Goal: Task Accomplishment & Management: Complete application form

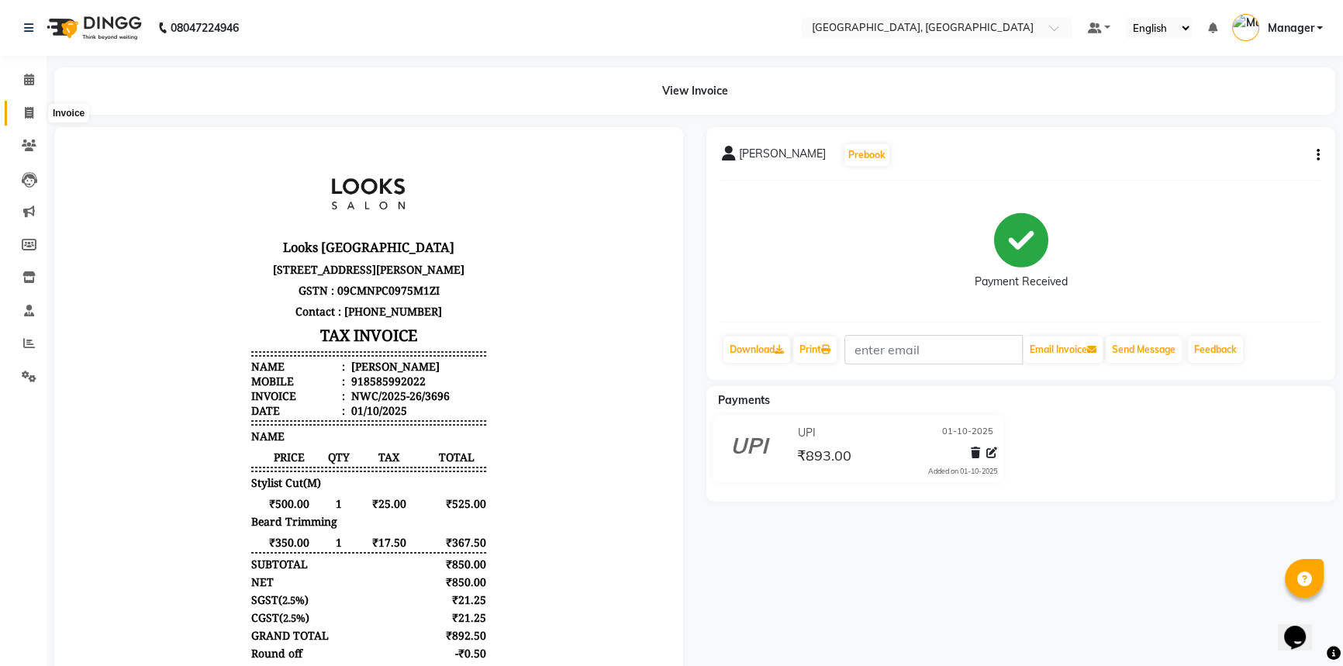
drag, startPoint x: 27, startPoint y: 114, endPoint x: 57, endPoint y: 119, distance: 30.0
click at [26, 114] on icon at bounding box center [29, 113] width 9 height 12
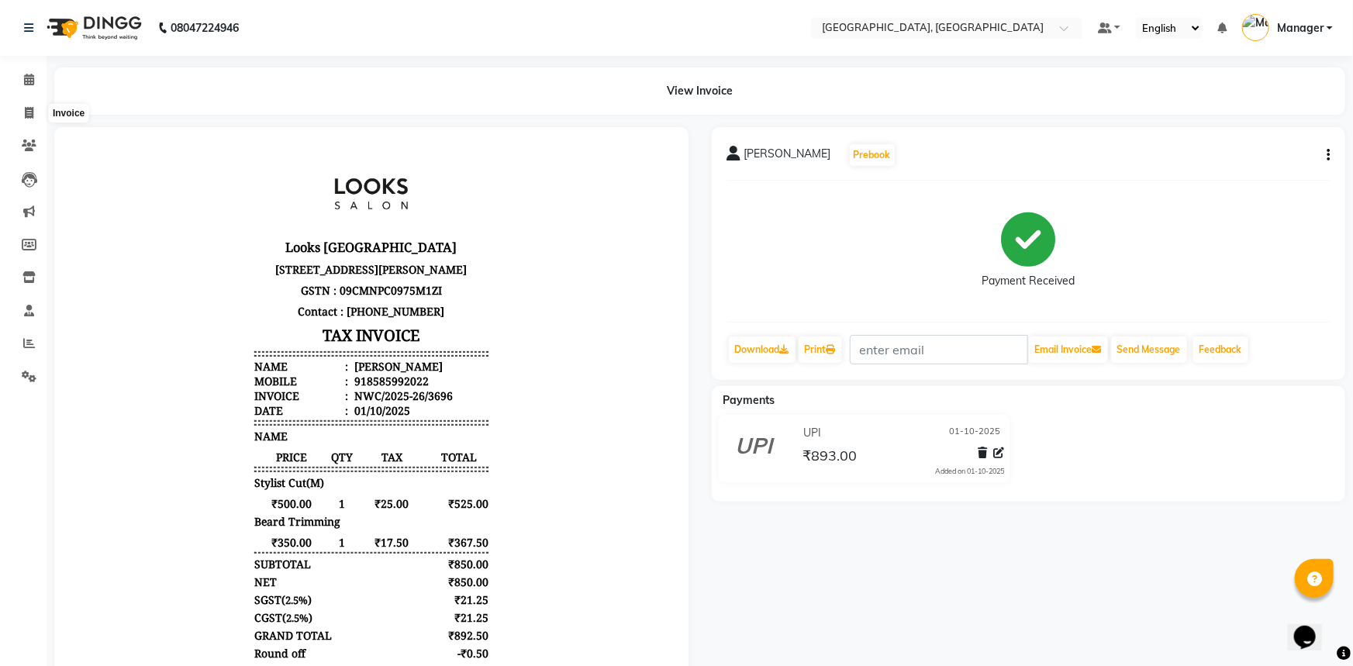
select select "service"
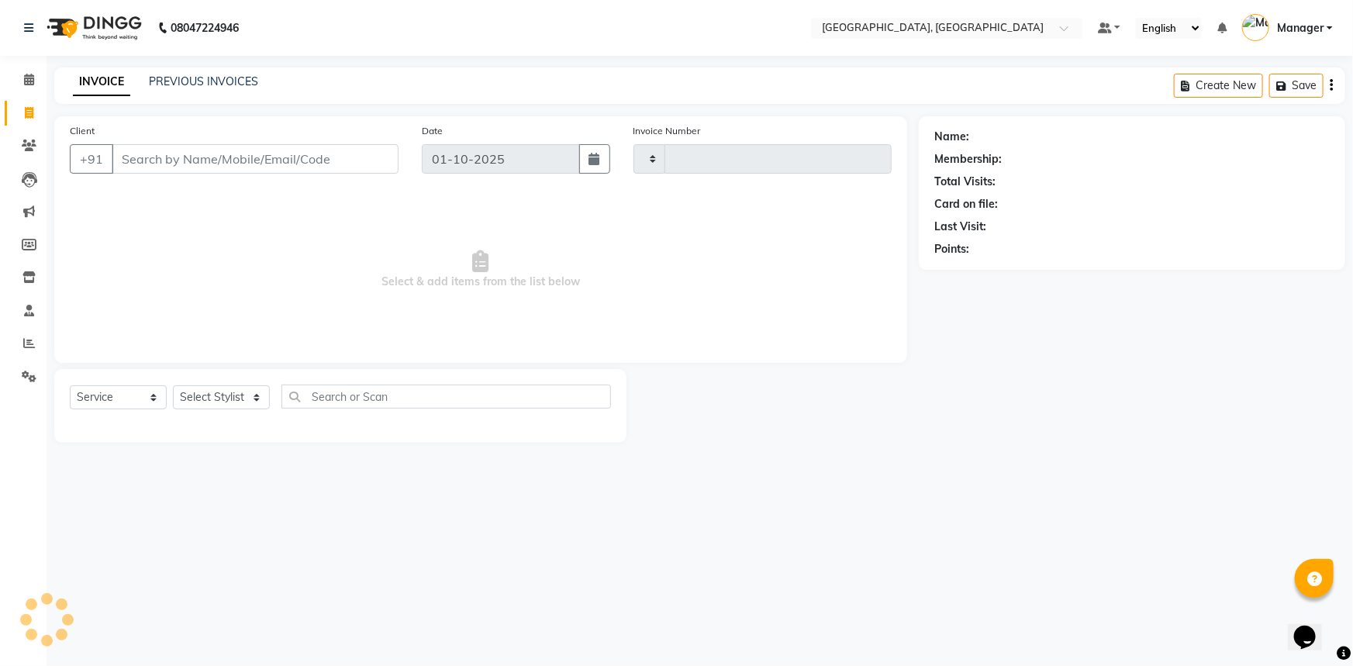
type input "3697"
select select "8574"
click at [295, 164] on input "Client" at bounding box center [255, 158] width 287 height 29
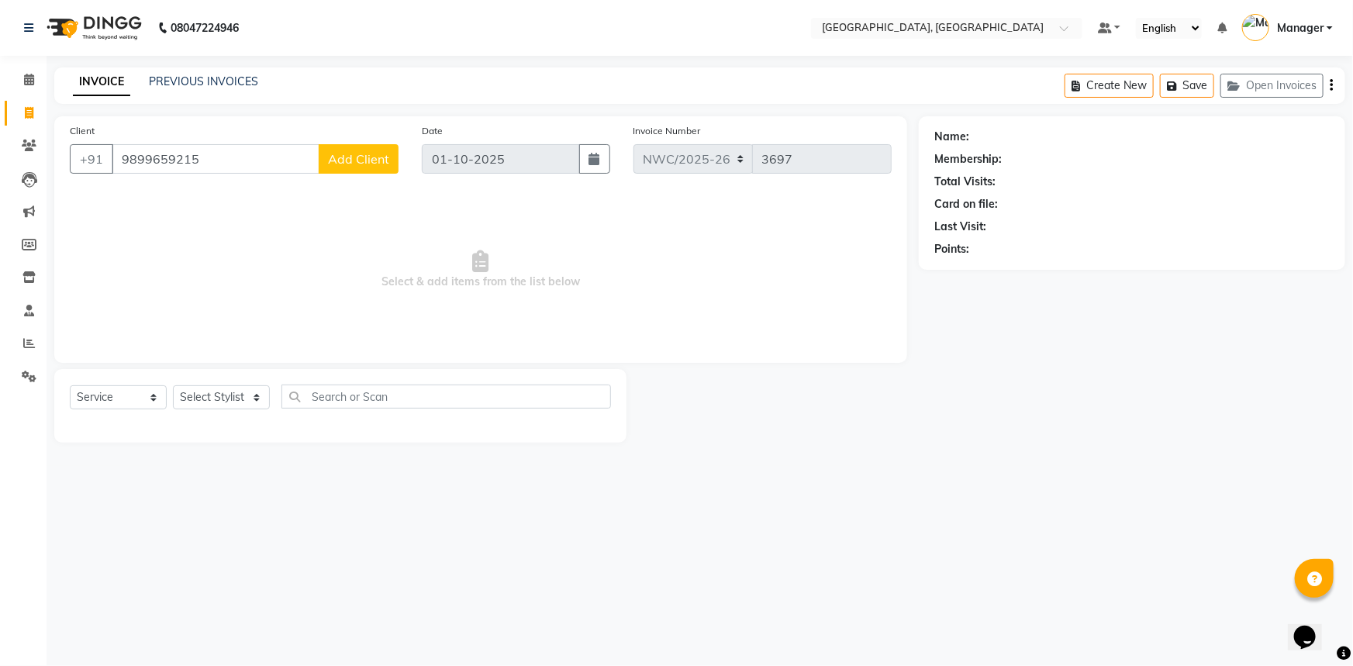
type input "9899659215"
click at [367, 165] on span "Add Client" at bounding box center [358, 159] width 61 height 16
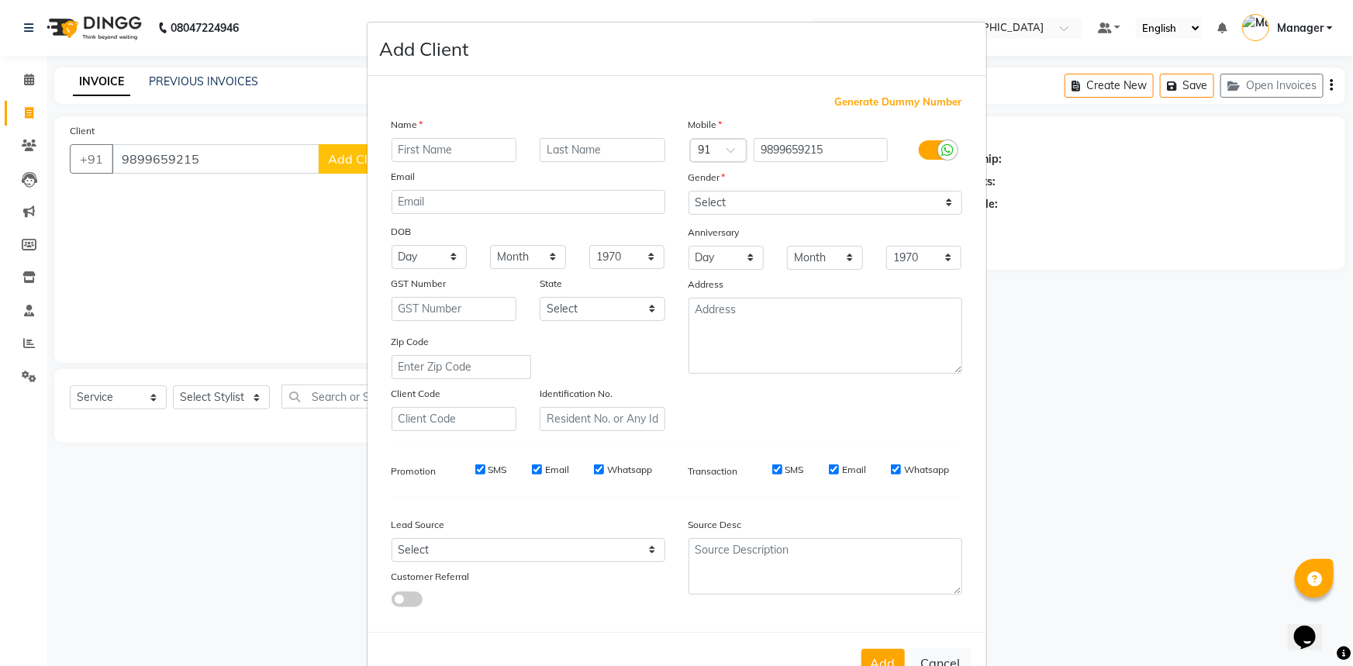
click at [451, 151] on input "text" at bounding box center [455, 150] width 126 height 24
type input "KASHIV"
click at [829, 199] on select "Select Male Female Other Prefer Not To Say" at bounding box center [826, 203] width 274 height 24
select select "male"
click at [689, 191] on select "Select Male Female Other Prefer Not To Say" at bounding box center [826, 203] width 274 height 24
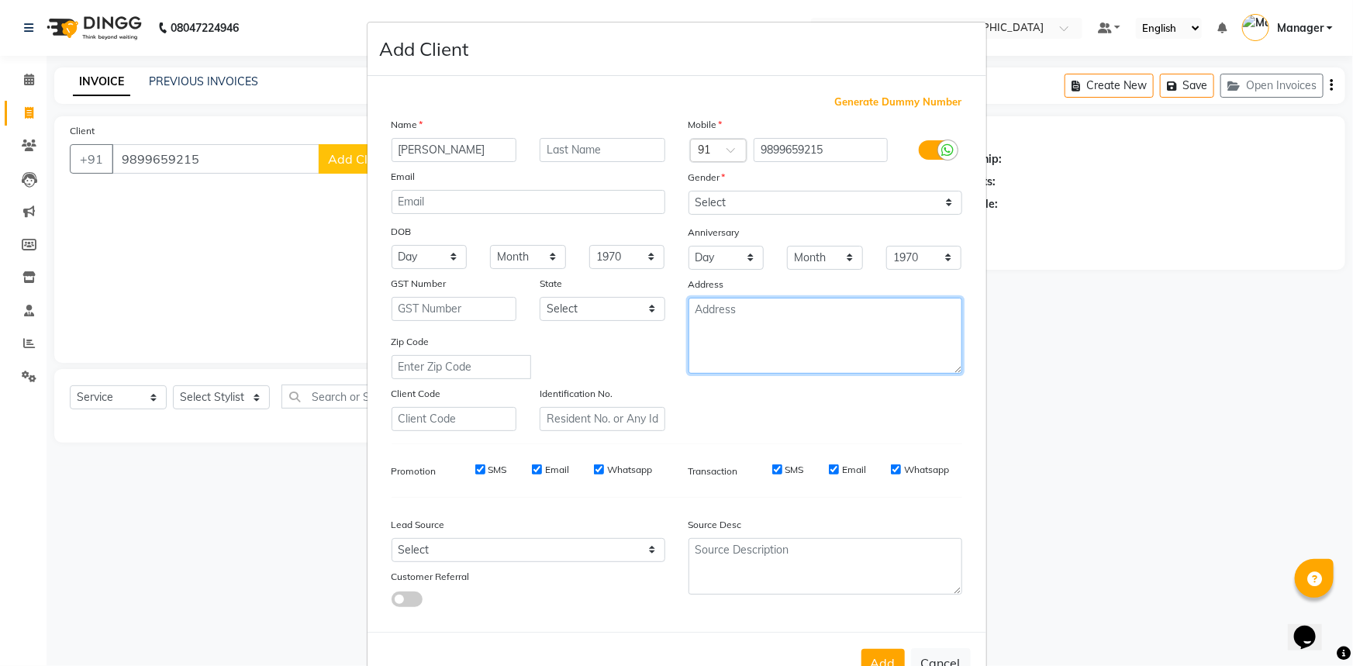
click at [765, 329] on textarea at bounding box center [826, 336] width 274 height 76
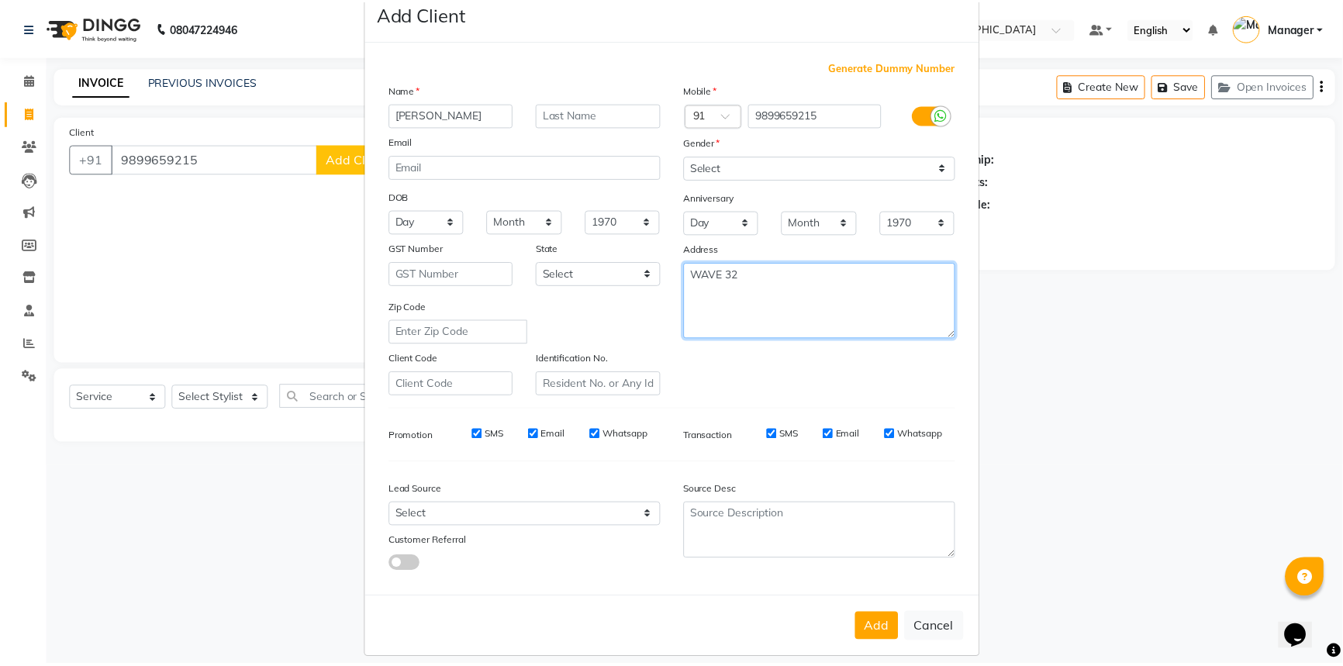
scroll to position [54, 0]
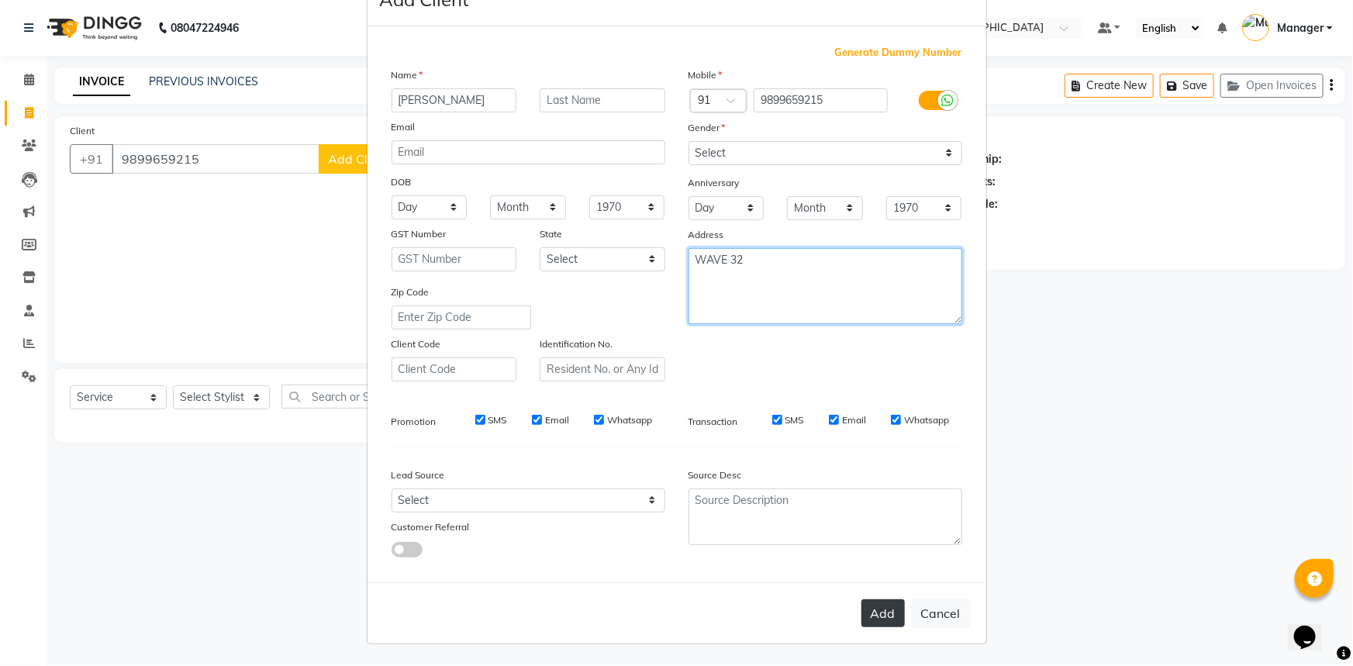
type textarea "WAVE 32"
drag, startPoint x: 886, startPoint y: 610, endPoint x: 862, endPoint y: 493, distance: 119.4
click at [884, 610] on button "Add" at bounding box center [883, 613] width 43 height 28
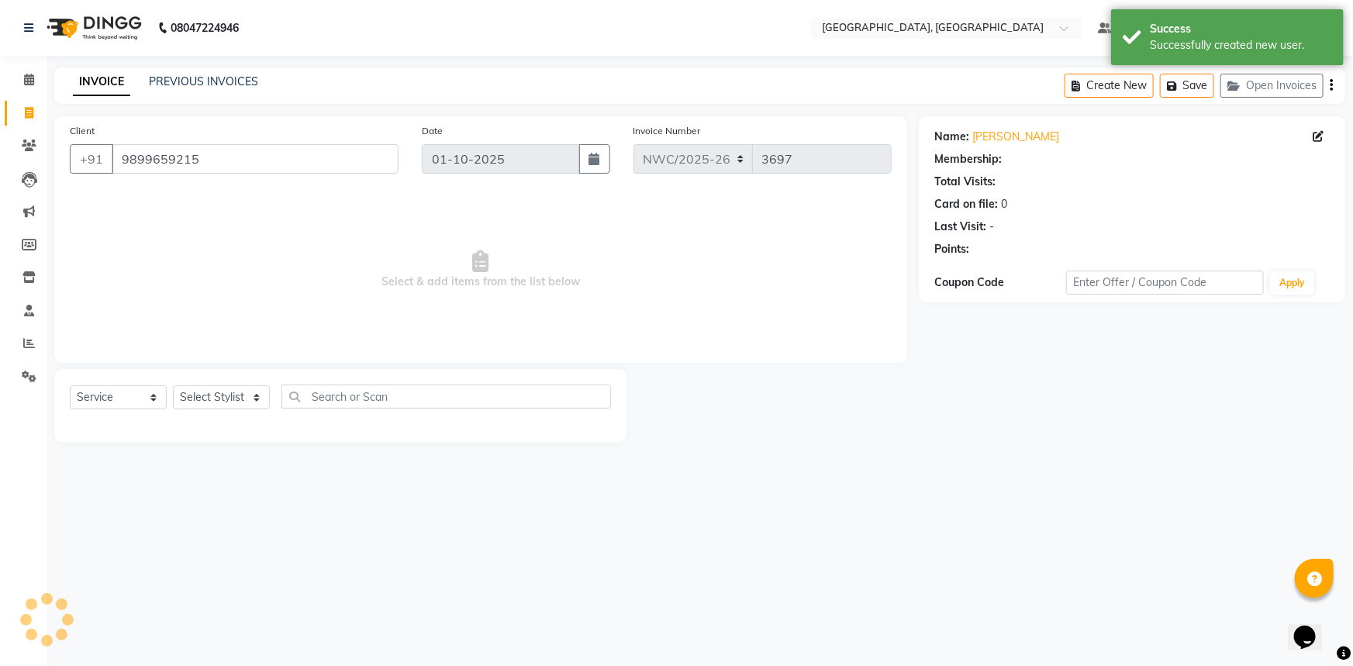
select select "1: Object"
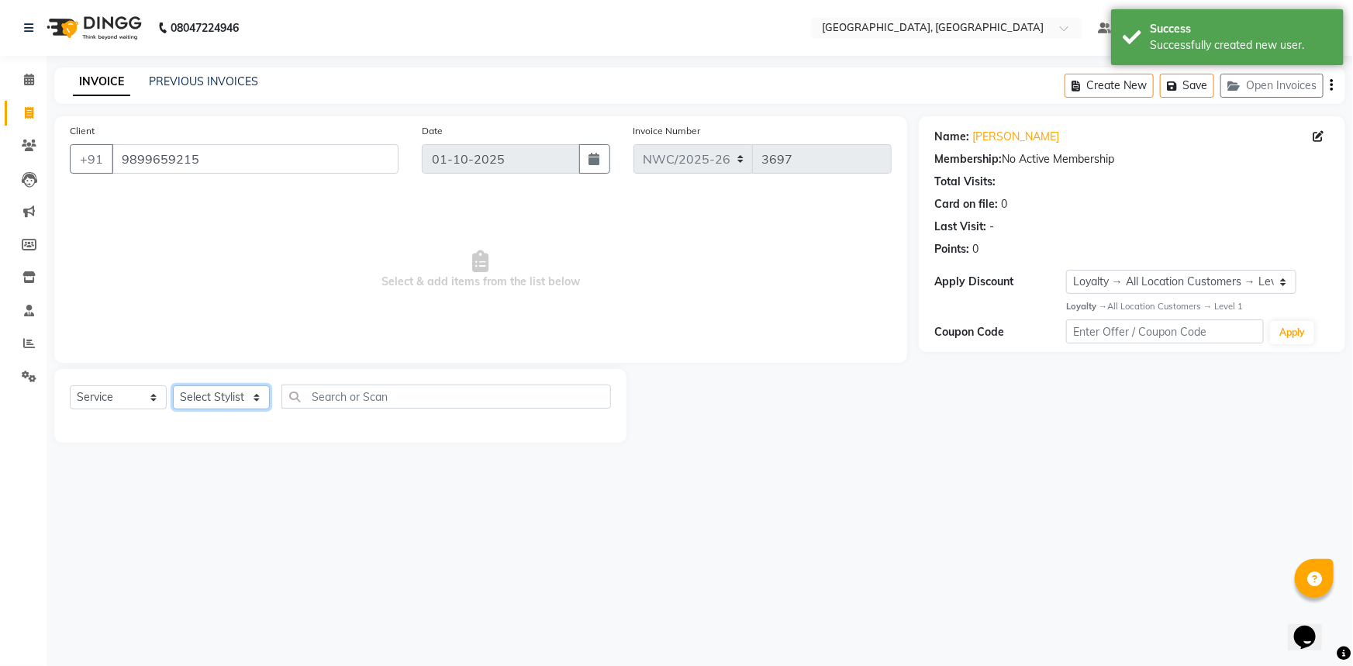
click at [198, 397] on select "Select Stylist [PERSON_NAME]-pdct Arshad_asst Arun_pdct Ashish_asst Counter_Sal…" at bounding box center [221, 397] width 97 height 24
select select "84831"
click at [173, 385] on select "Select Stylist [PERSON_NAME]-pdct Arshad_asst Arun_pdct Ashish_asst Counter_Sal…" at bounding box center [221, 397] width 97 height 24
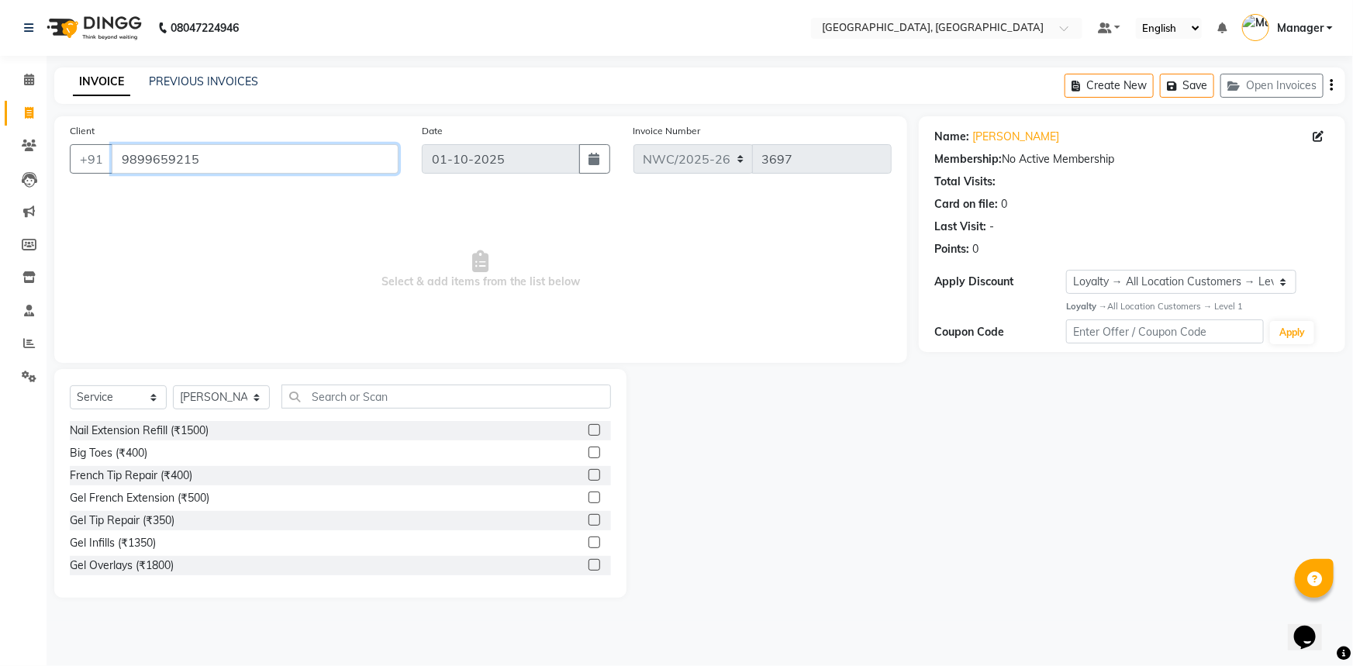
drag, startPoint x: 206, startPoint y: 155, endPoint x: 120, endPoint y: 150, distance: 86.2
click at [120, 150] on input "9899659215" at bounding box center [255, 158] width 287 height 29
click at [426, 395] on input "text" at bounding box center [446, 397] width 330 height 24
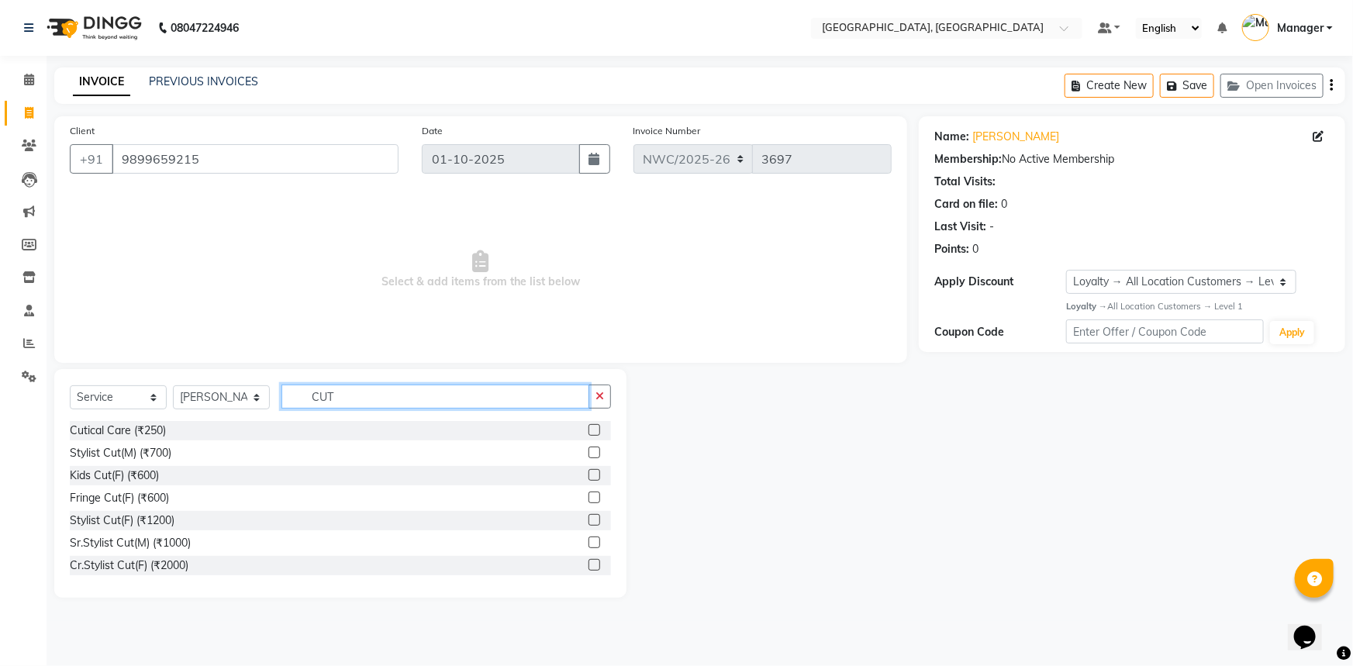
type input "CUT"
click at [589, 457] on label at bounding box center [595, 453] width 12 height 12
click at [589, 457] on input "checkbox" at bounding box center [594, 453] width 10 height 10
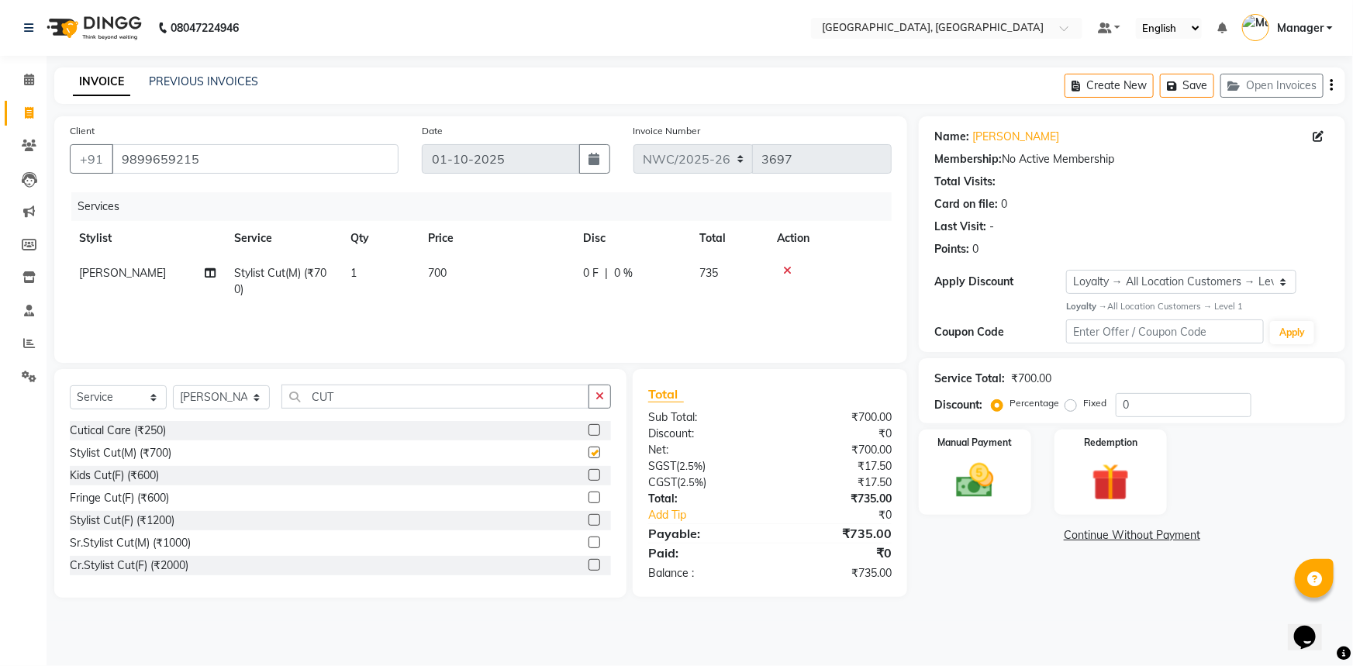
checkbox input "false"
click at [499, 279] on td "700" at bounding box center [496, 281] width 155 height 51
select select "84831"
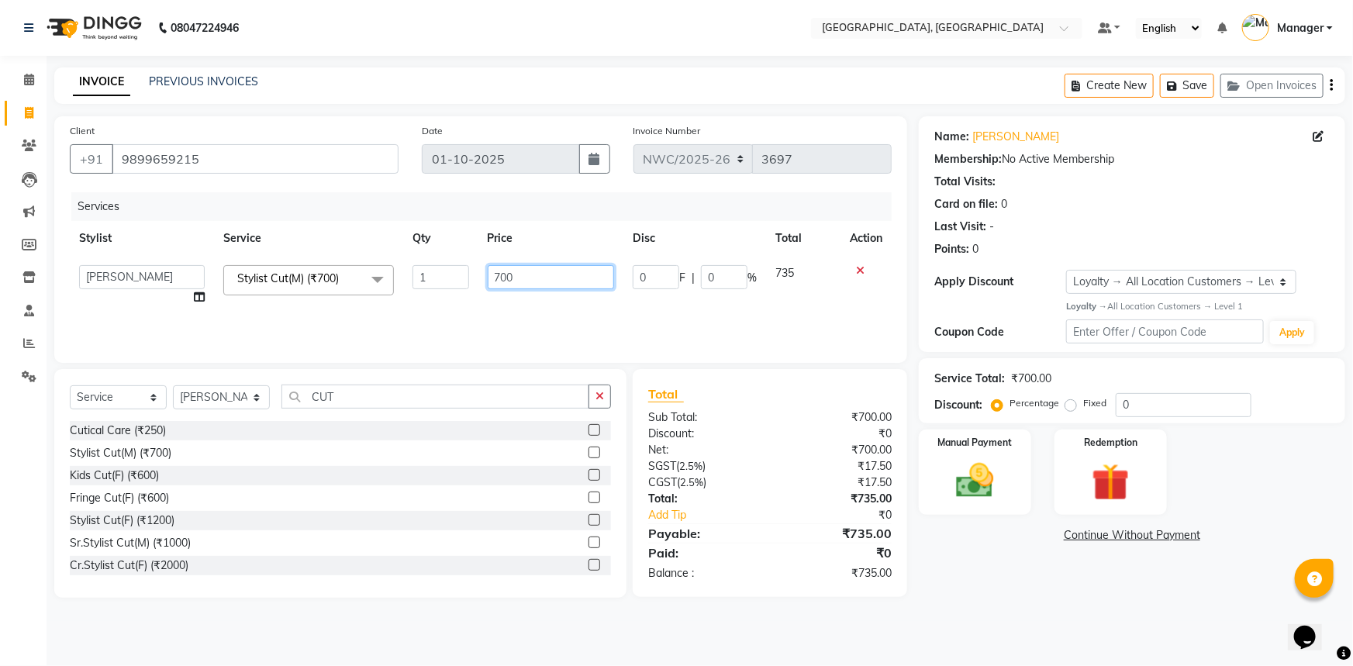
drag, startPoint x: 536, startPoint y: 278, endPoint x: 412, endPoint y: 266, distance: 124.7
click at [412, 266] on tr "[PERSON_NAME]-pdct Arshad_asst Arun_pdct Ashish_asst Counter_Sales [PERSON_NAME…" at bounding box center [481, 285] width 822 height 59
type input "500"
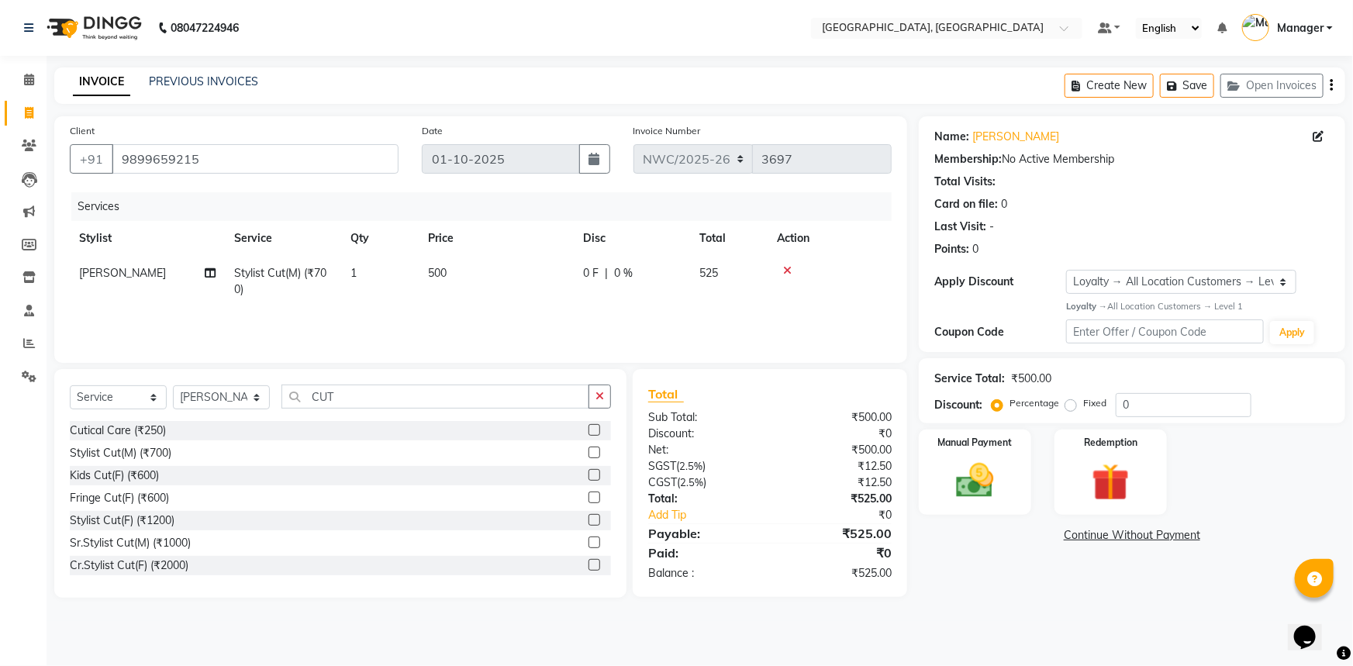
click at [950, 597] on div "Name: Kashiv Membership: No Active Membership Total Visits: Card on file: 0 Las…" at bounding box center [1138, 357] width 438 height 482
click at [982, 468] on img at bounding box center [976, 480] width 64 height 45
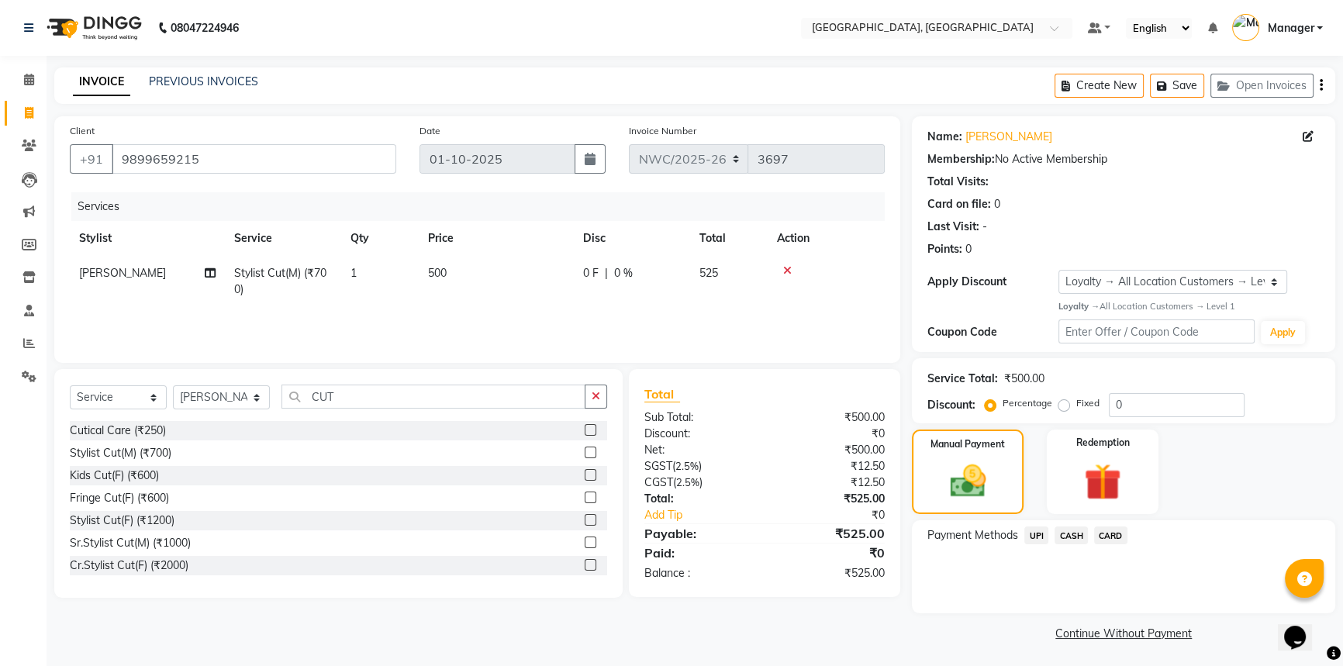
click at [1037, 535] on span "UPI" at bounding box center [1036, 536] width 24 height 18
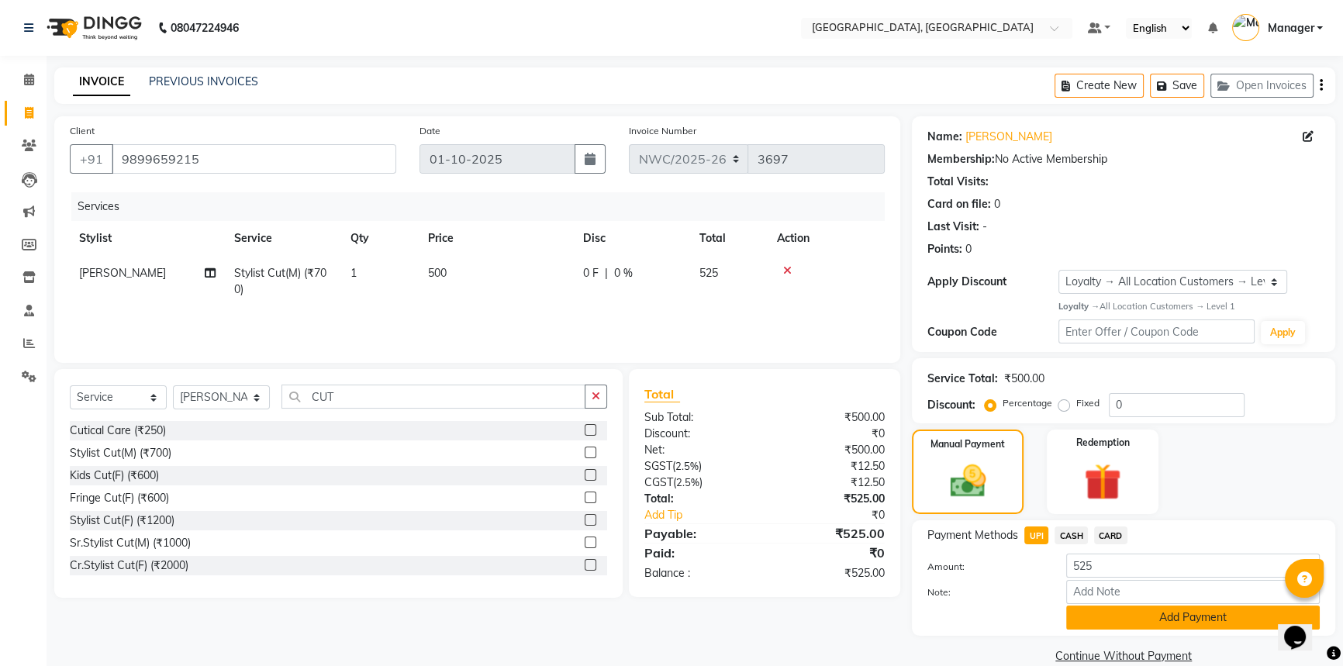
click at [1109, 616] on button "Add Payment" at bounding box center [1193, 618] width 254 height 24
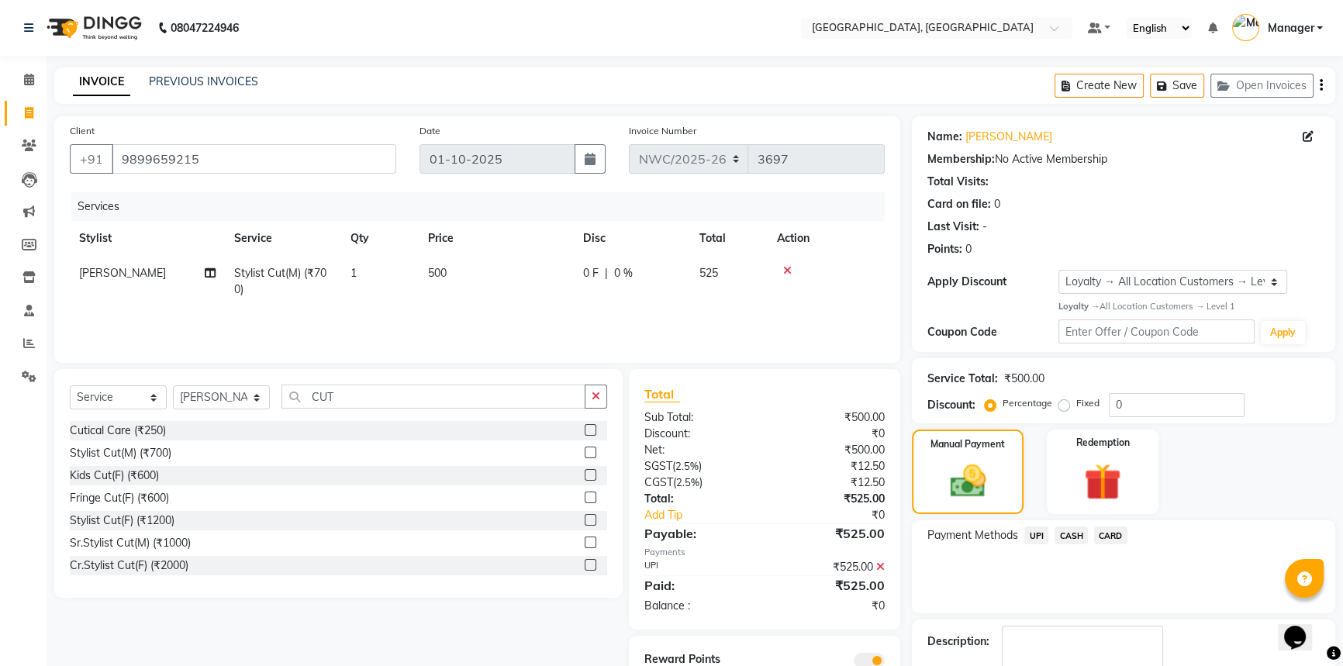
scroll to position [89, 0]
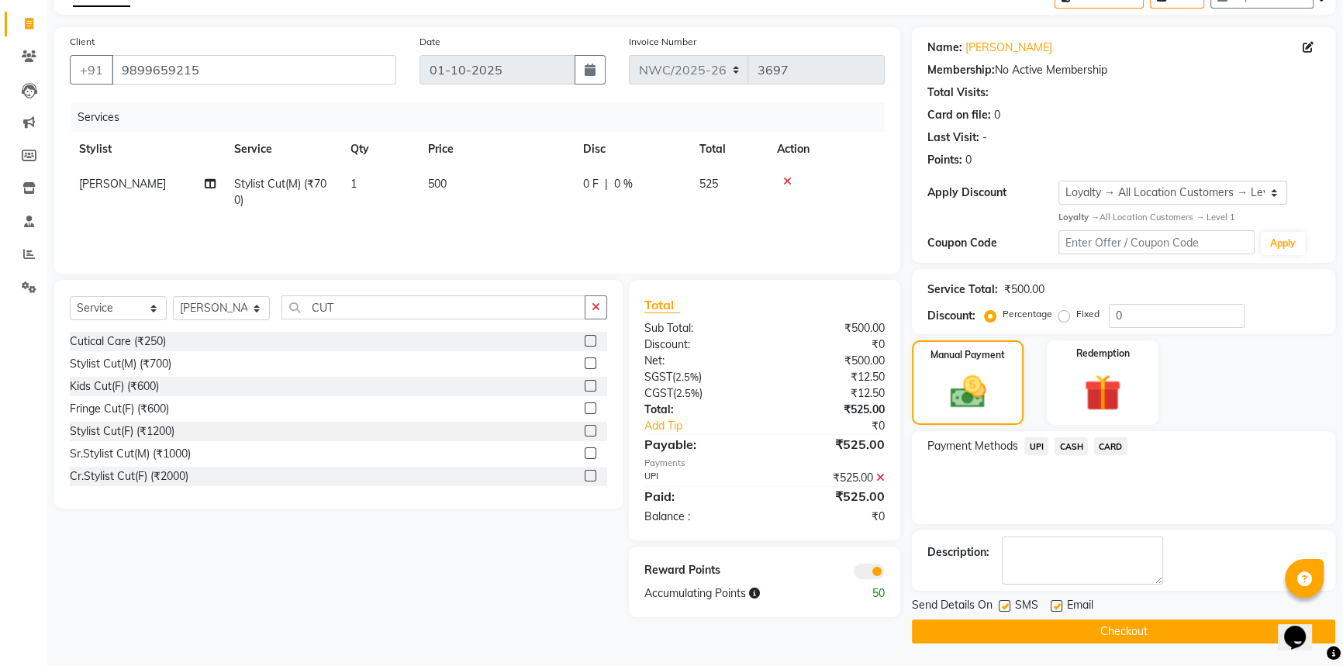
click at [1063, 628] on button "Checkout" at bounding box center [1123, 632] width 423 height 24
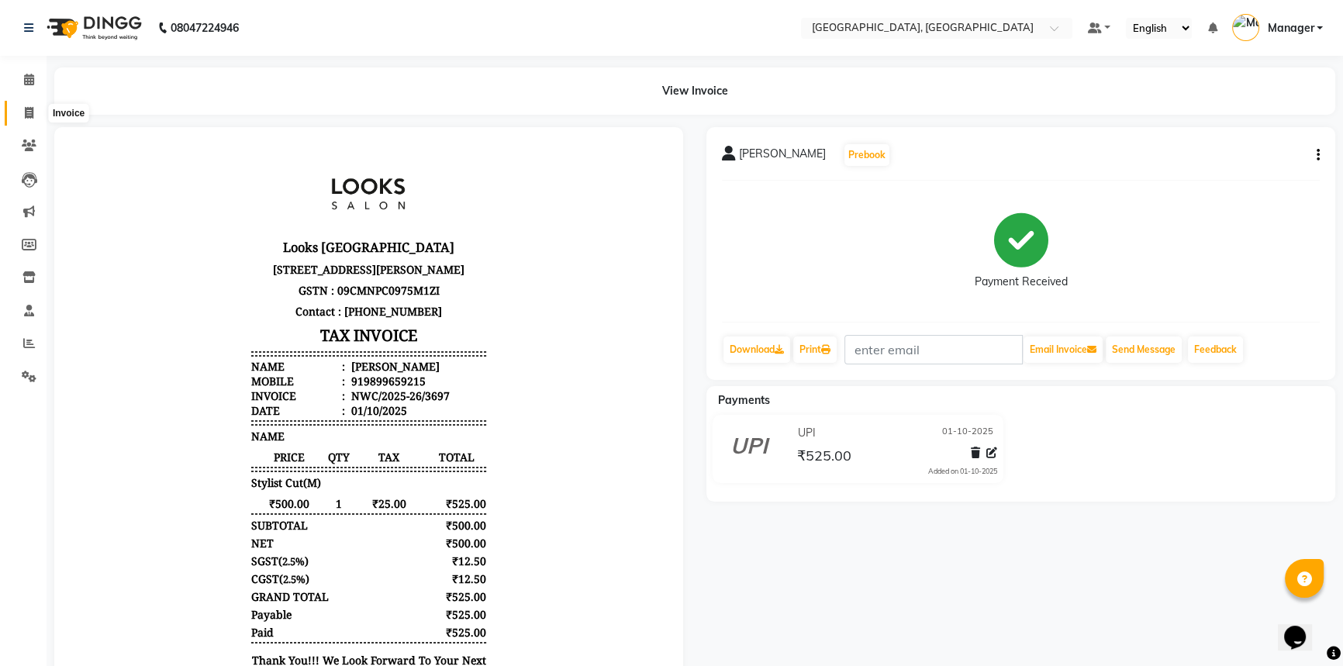
click at [29, 112] on icon at bounding box center [29, 113] width 9 height 12
select select "service"
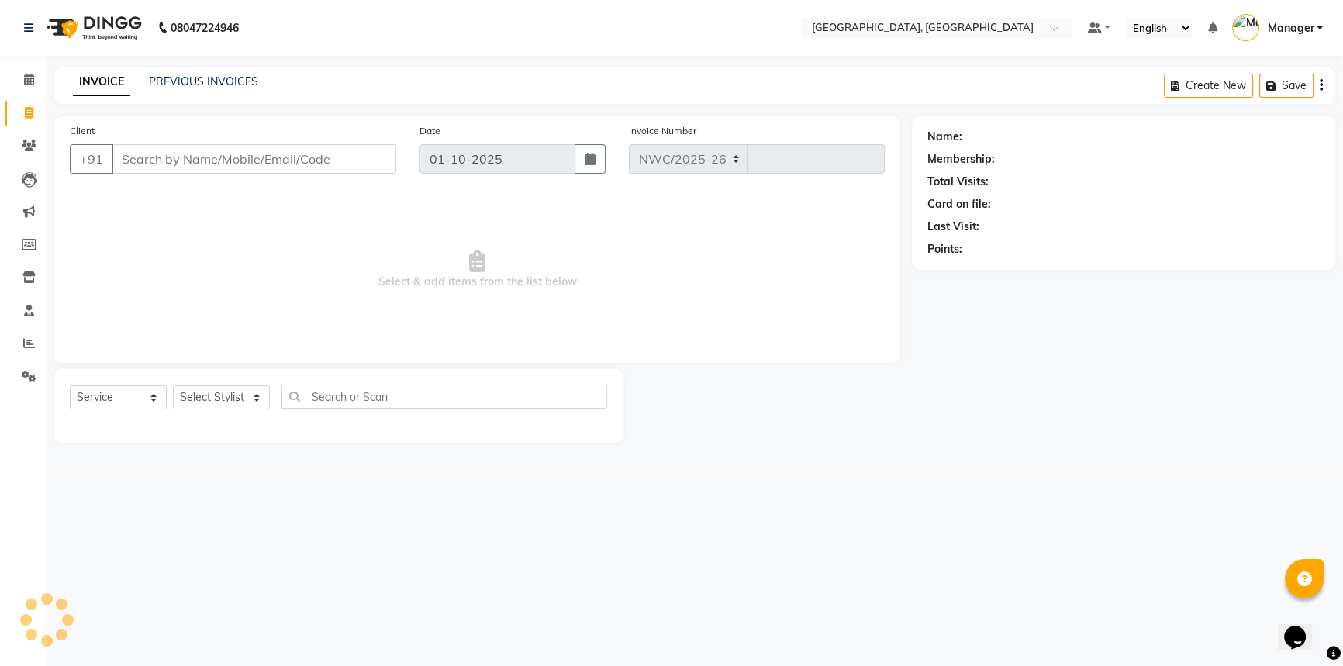
select select "8574"
type input "3698"
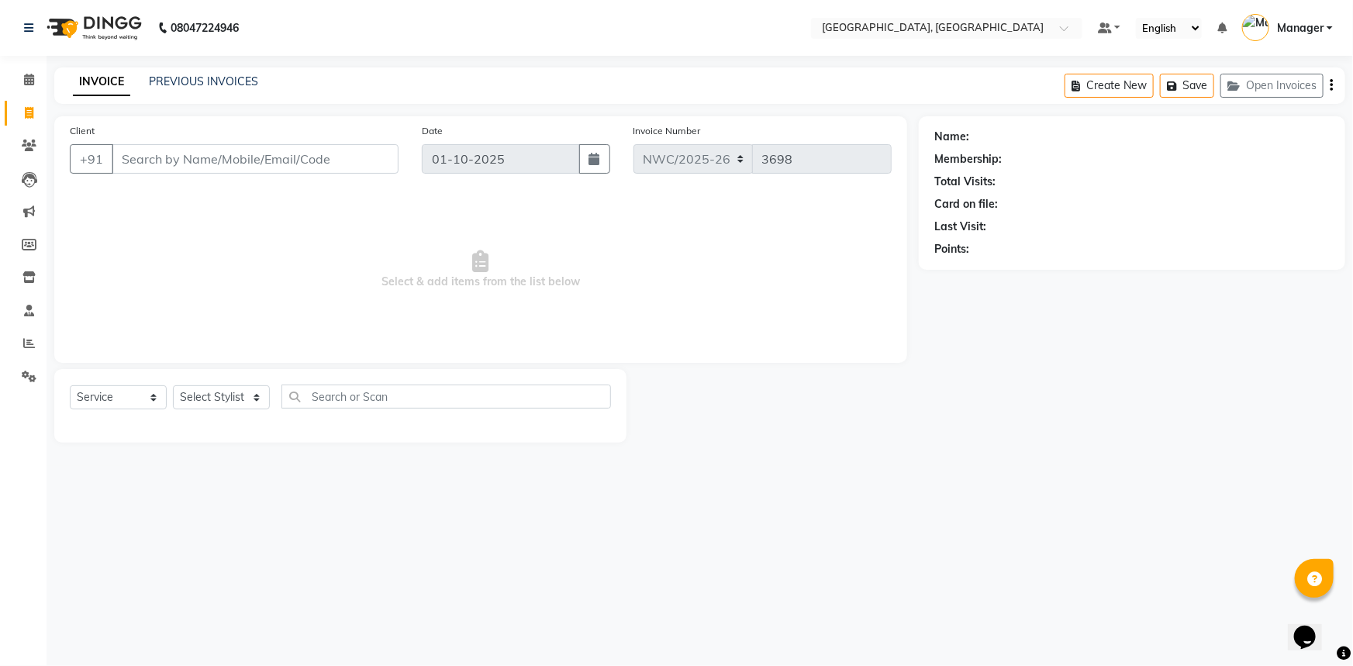
click at [276, 157] on input "Client" at bounding box center [255, 158] width 287 height 29
type input "9818323538"
click at [351, 157] on span "Add Client" at bounding box center [358, 159] width 61 height 16
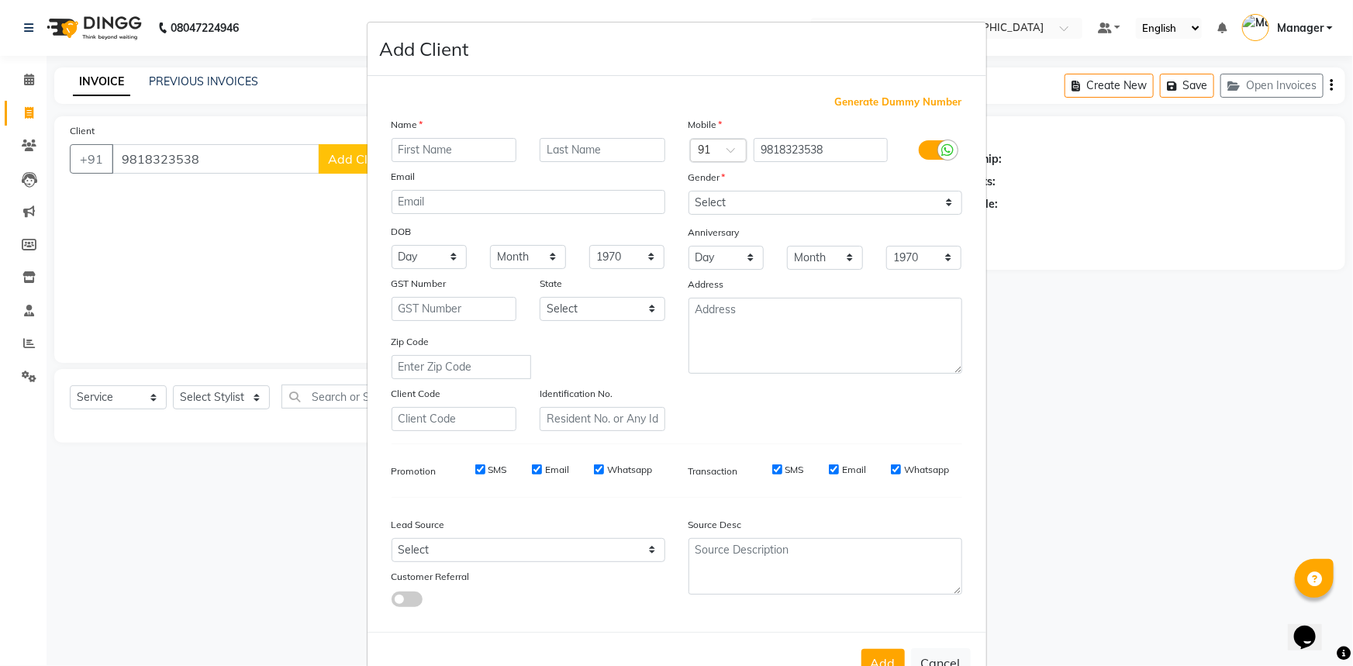
click at [433, 144] on input "text" at bounding box center [455, 150] width 126 height 24
type input "YASHI"
click at [772, 209] on select "Select Male Female Other Prefer Not To Say" at bounding box center [826, 203] width 274 height 24
select select "female"
click at [689, 191] on select "Select Male Female Other Prefer Not To Say" at bounding box center [826, 203] width 274 height 24
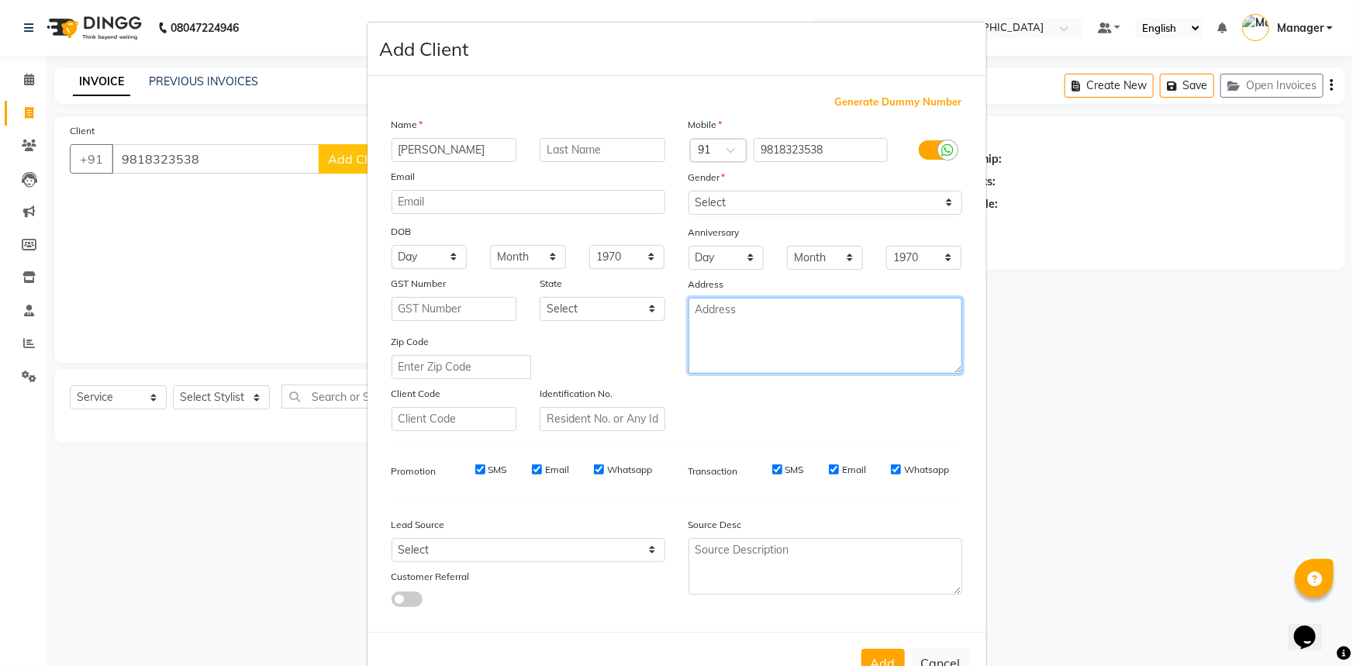
click at [777, 330] on textarea at bounding box center [826, 336] width 274 height 76
click at [751, 338] on textarea at bounding box center [826, 336] width 274 height 76
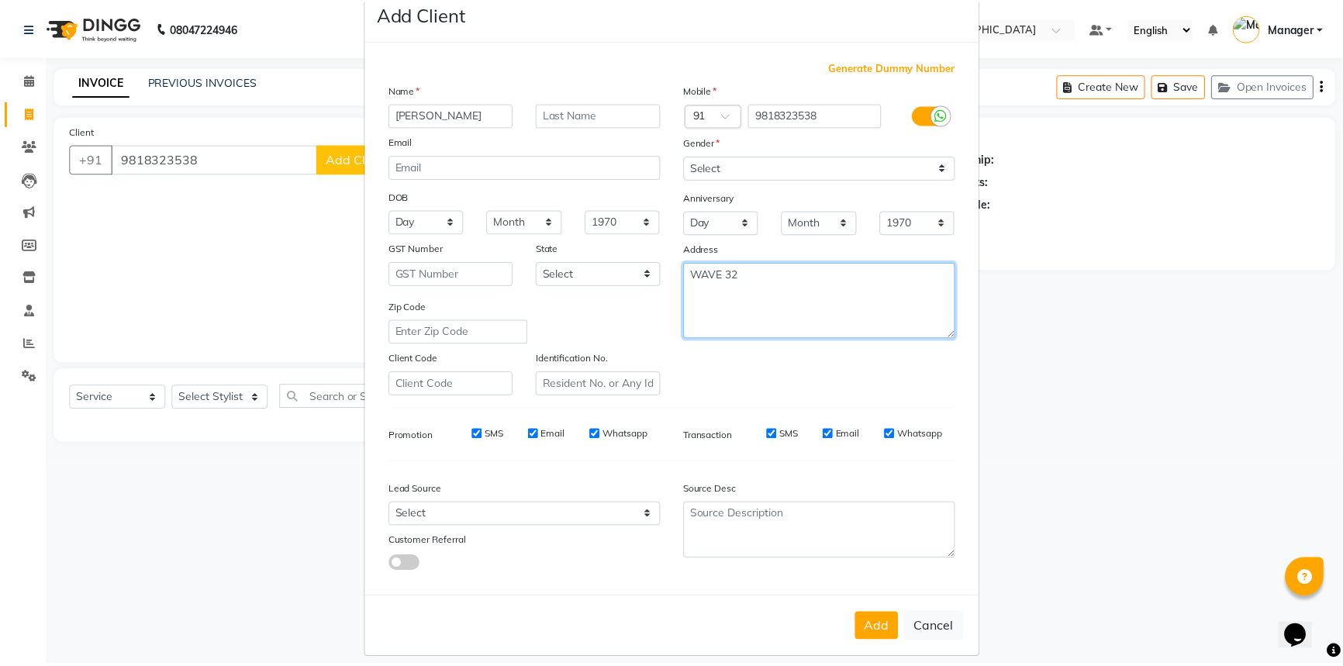
scroll to position [54, 0]
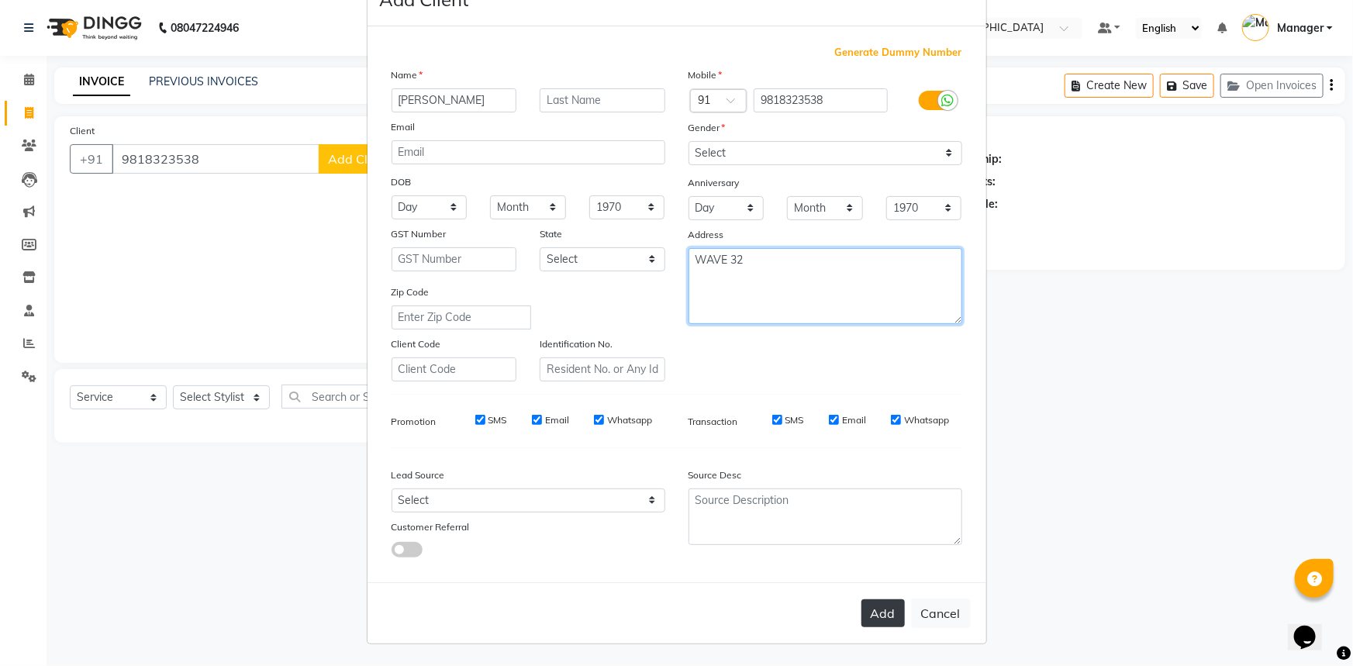
type textarea "WAVE 32"
click at [876, 614] on button "Add" at bounding box center [883, 613] width 43 height 28
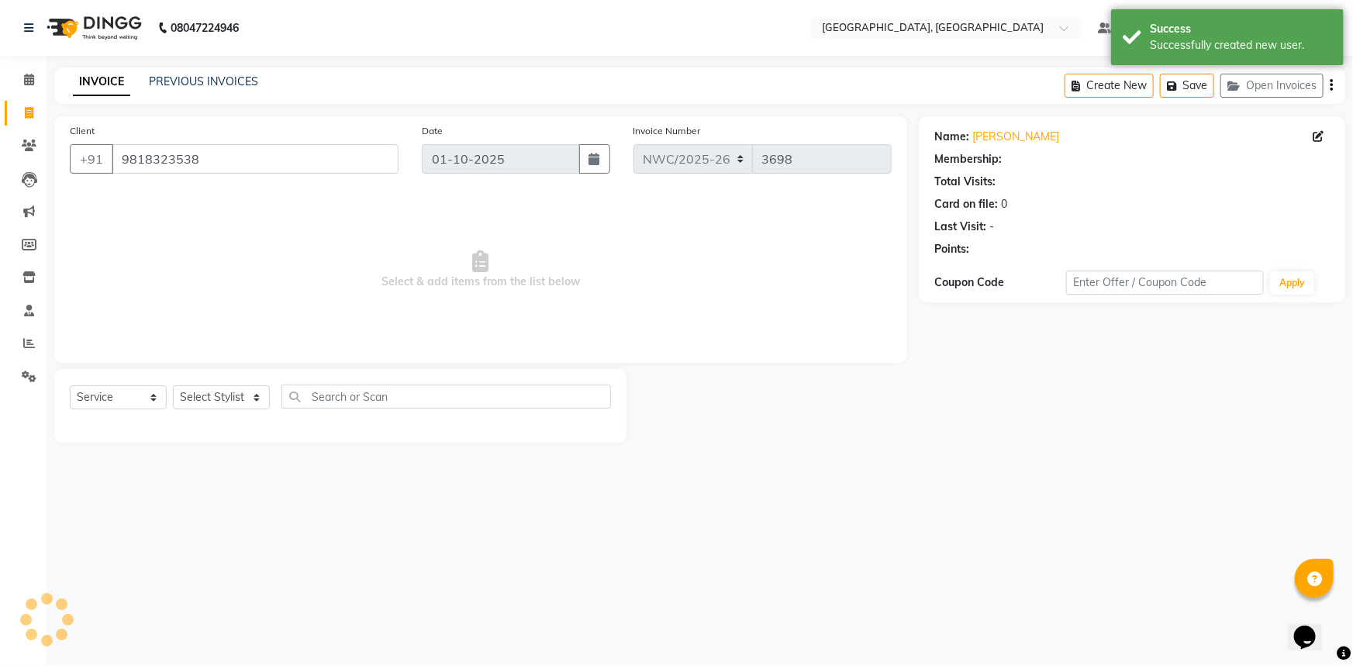
select select "1: Object"
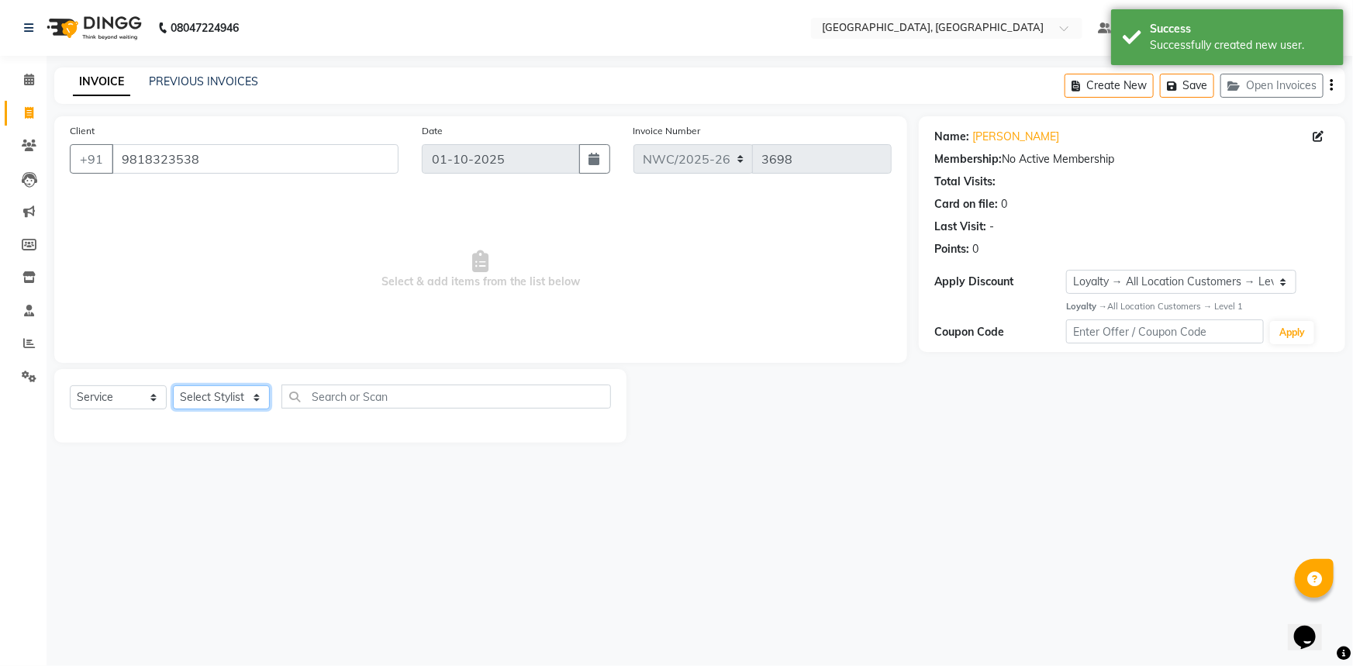
click at [226, 395] on select "Select Stylist [PERSON_NAME]-pdct Arshad_asst Arun_pdct Ashish_asst Counter_Sal…" at bounding box center [221, 397] width 97 height 24
select select "84837"
click at [173, 385] on select "Select Stylist [PERSON_NAME]-pdct Arshad_asst Arun_pdct Ashish_asst Counter_Sal…" at bounding box center [221, 397] width 97 height 24
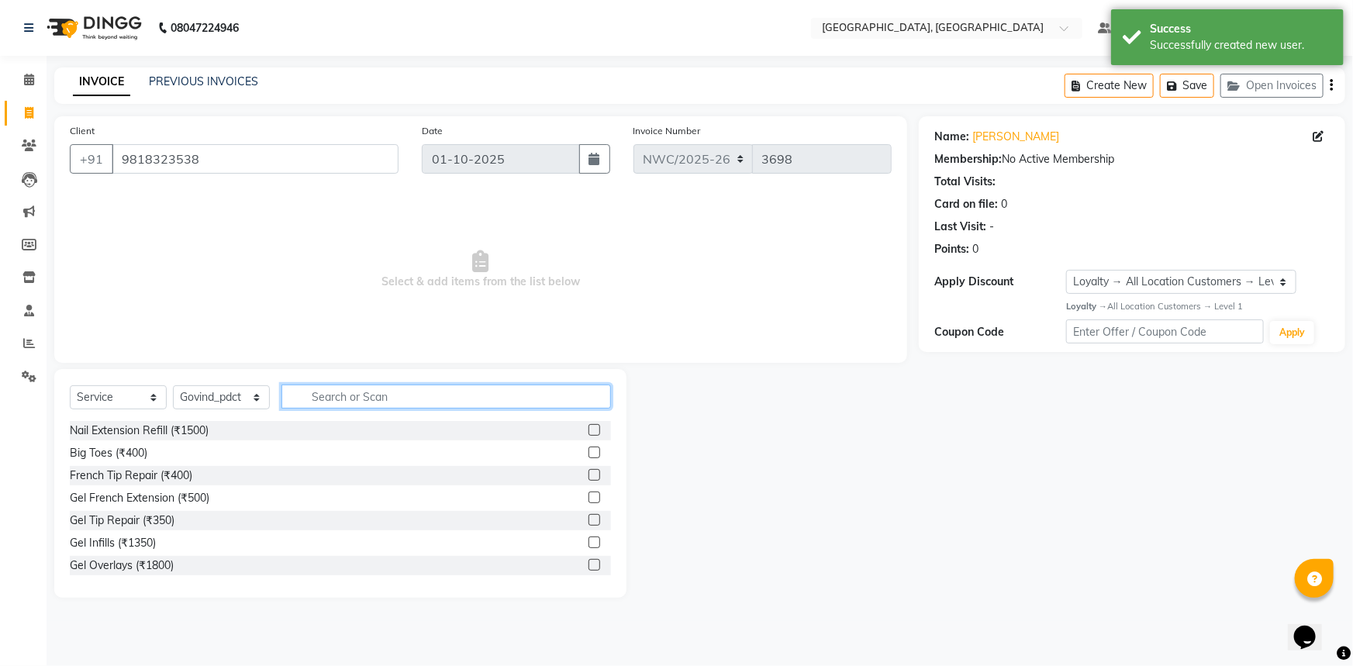
click at [391, 402] on input "text" at bounding box center [446, 397] width 330 height 24
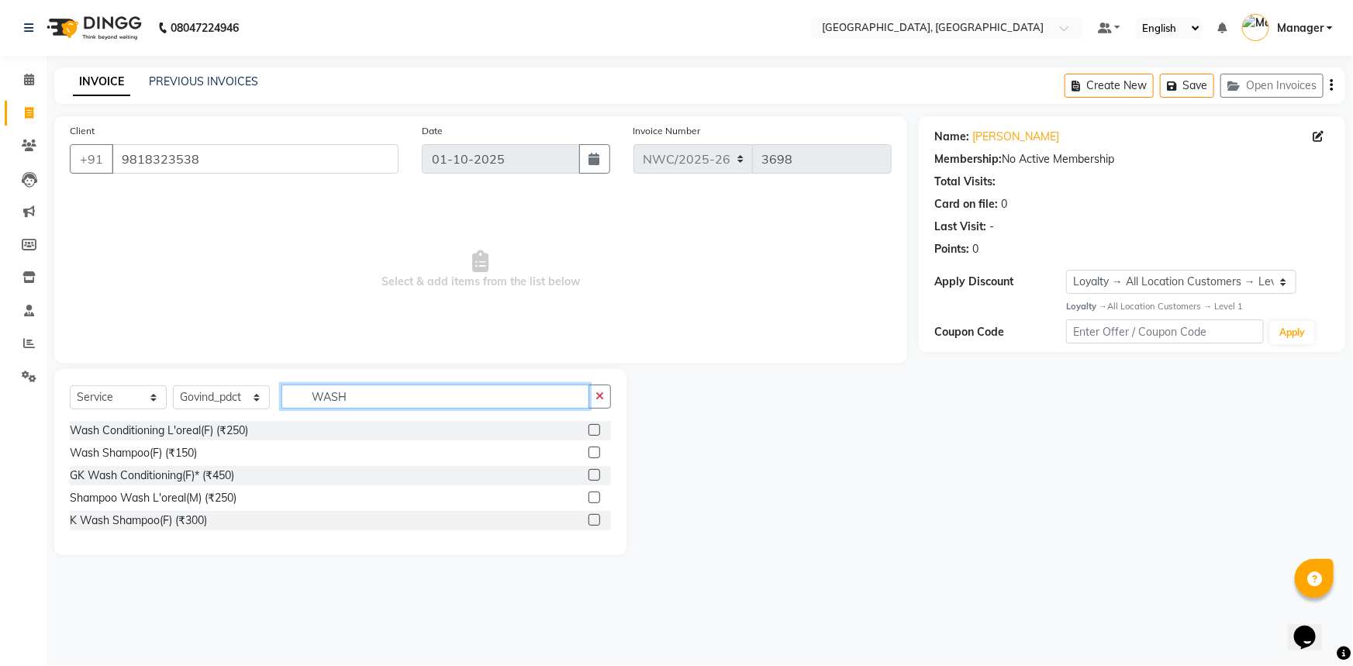
type input "WASH"
click at [591, 429] on label at bounding box center [595, 430] width 12 height 12
click at [591, 429] on input "checkbox" at bounding box center [594, 431] width 10 height 10
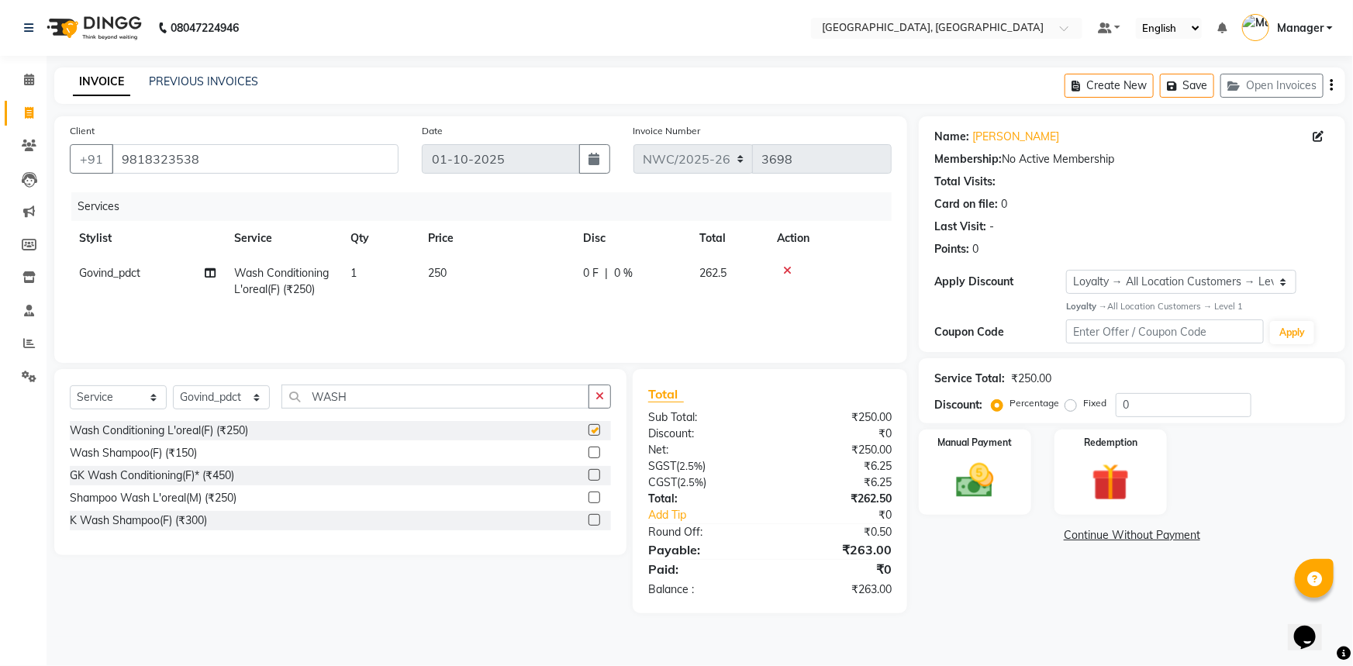
checkbox input "false"
click at [458, 279] on td "250" at bounding box center [496, 281] width 155 height 51
select select "84837"
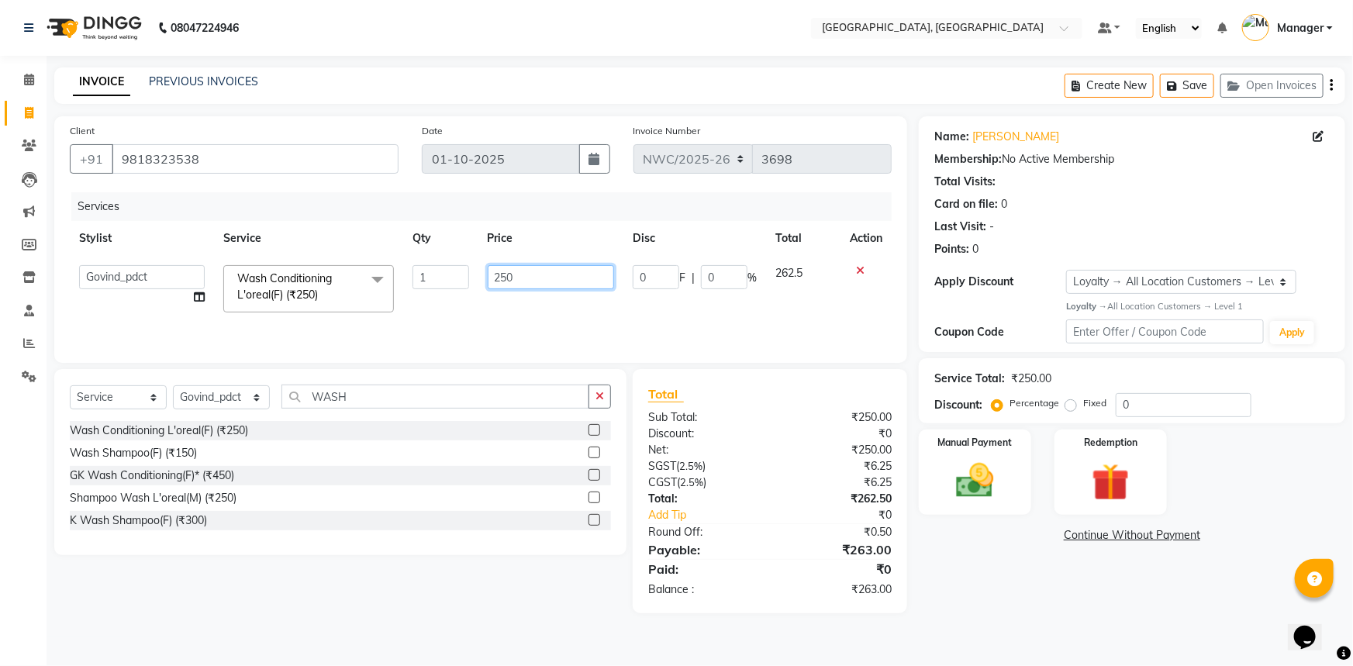
drag, startPoint x: 544, startPoint y: 271, endPoint x: 424, endPoint y: 271, distance: 120.2
click at [424, 271] on tr "Aneeta Ankush-pdct Arshad_asst Arun_pdct Ashish_asst Counter_Sales Faheem Govin…" at bounding box center [481, 289] width 822 height 66
type input "500"
click at [225, 399] on select "Select Stylist [PERSON_NAME]-pdct Arshad_asst Arun_pdct Ashish_asst Counter_Sal…" at bounding box center [221, 397] width 97 height 24
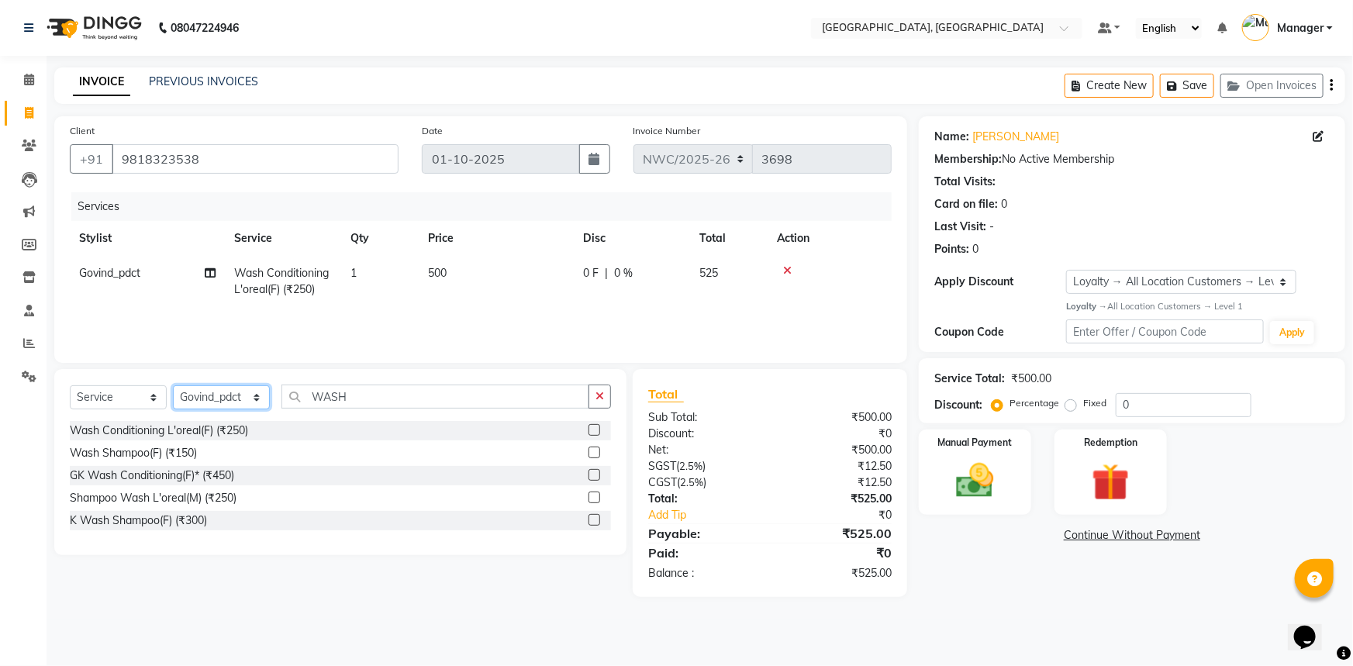
select select "84840"
click at [173, 385] on select "Select Stylist [PERSON_NAME]-pdct Arshad_asst Arun_pdct Ashish_asst Counter_Sal…" at bounding box center [221, 397] width 97 height 24
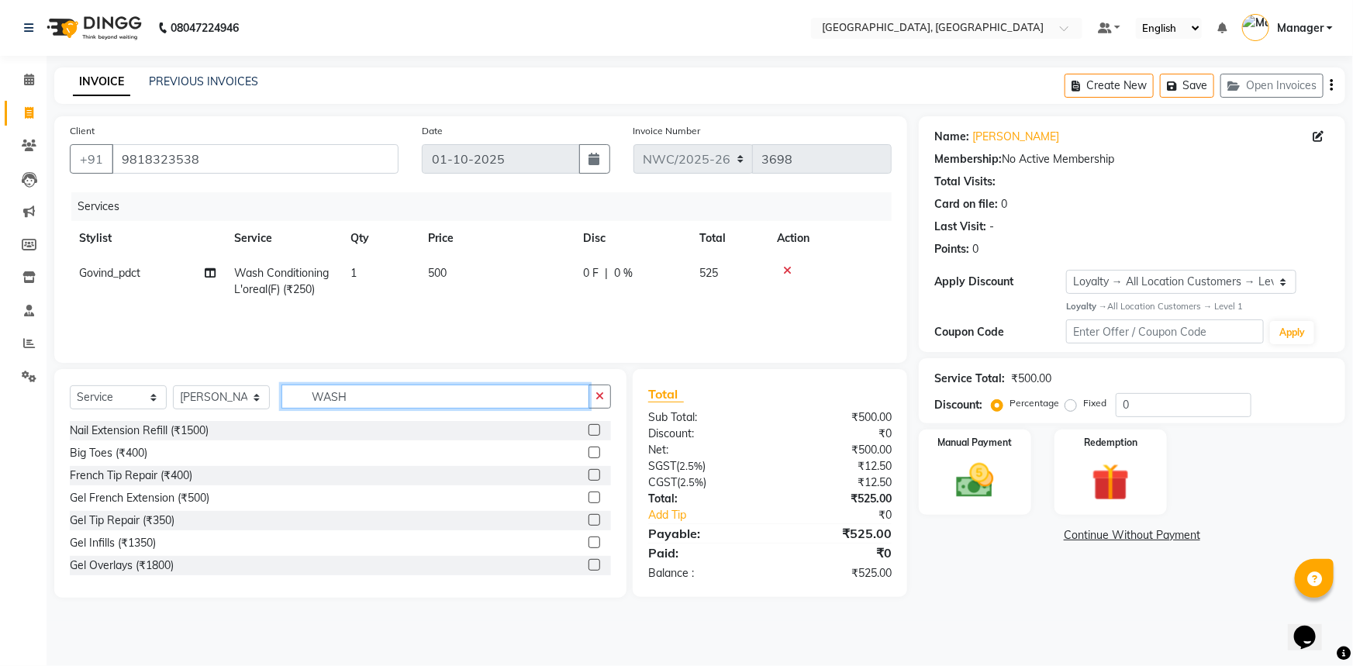
drag, startPoint x: 314, startPoint y: 395, endPoint x: 226, endPoint y: 395, distance: 87.6
click at [226, 395] on div "Select Service Product Membership Package Voucher Prepaid Gift Card Select Styl…" at bounding box center [340, 403] width 541 height 36
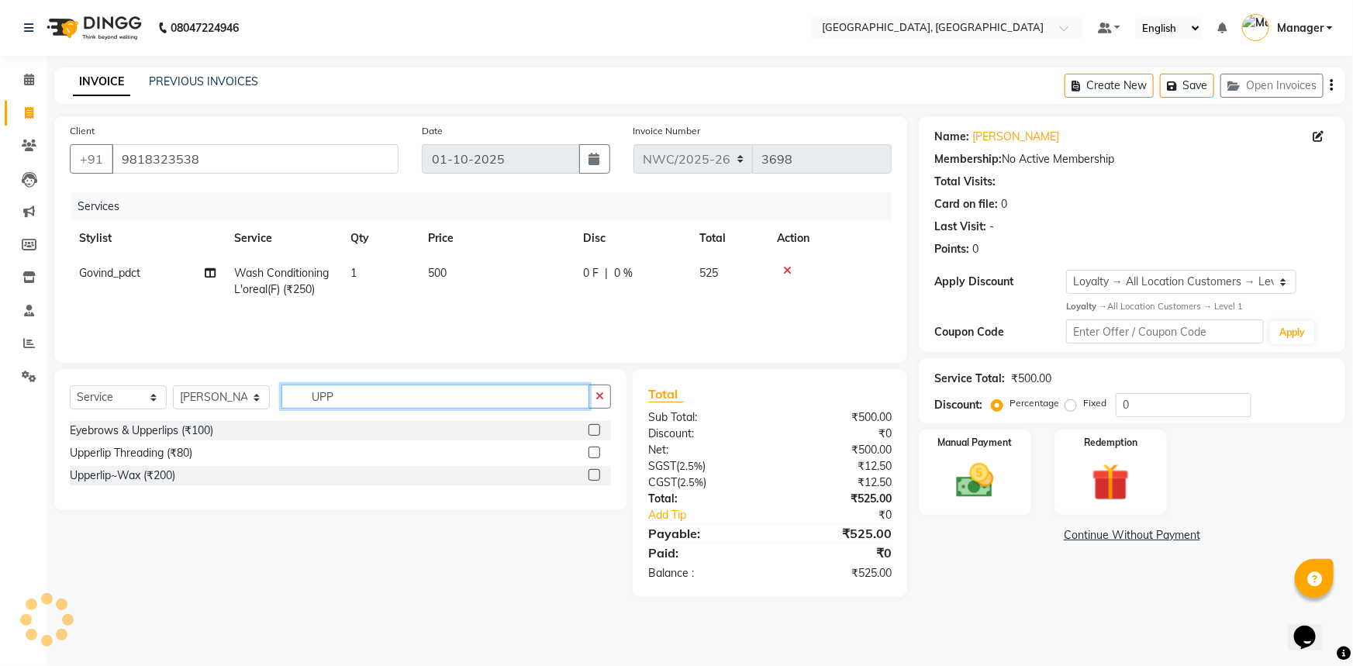
type input "UPP"
click at [592, 447] on label at bounding box center [595, 453] width 12 height 12
click at [592, 448] on input "checkbox" at bounding box center [594, 453] width 10 height 10
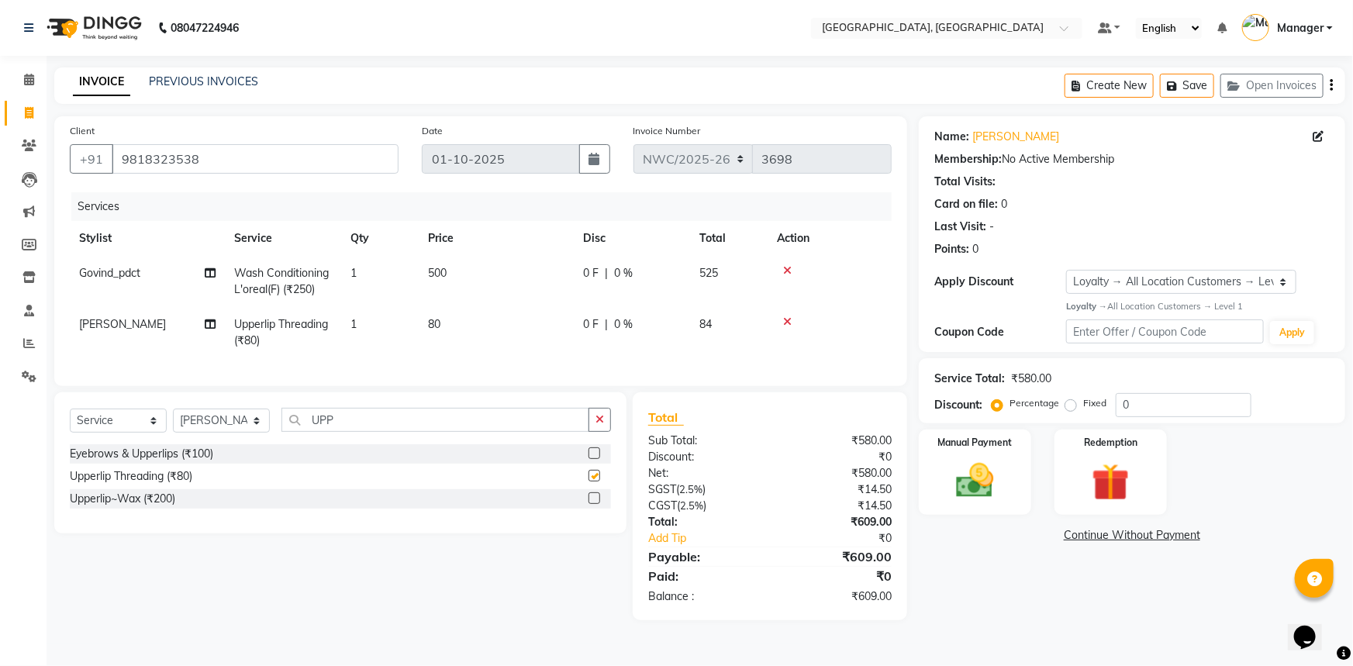
checkbox input "false"
click at [461, 320] on td "80" at bounding box center [496, 332] width 155 height 51
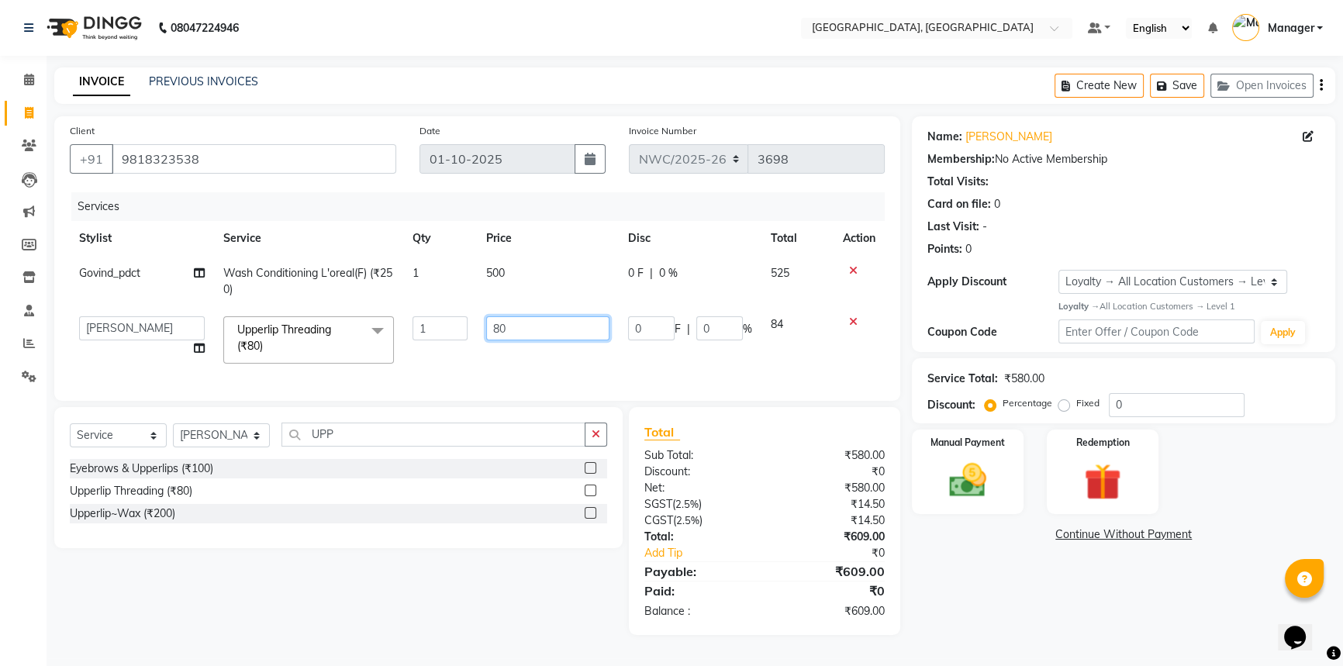
drag, startPoint x: 543, startPoint y: 321, endPoint x: 409, endPoint y: 334, distance: 134.8
click at [411, 333] on tr "Aneeta Ankush-pdct Arshad_asst Arun_pdct Ashish_asst Counter_Sales Faheem Govin…" at bounding box center [477, 340] width 815 height 66
type input "70"
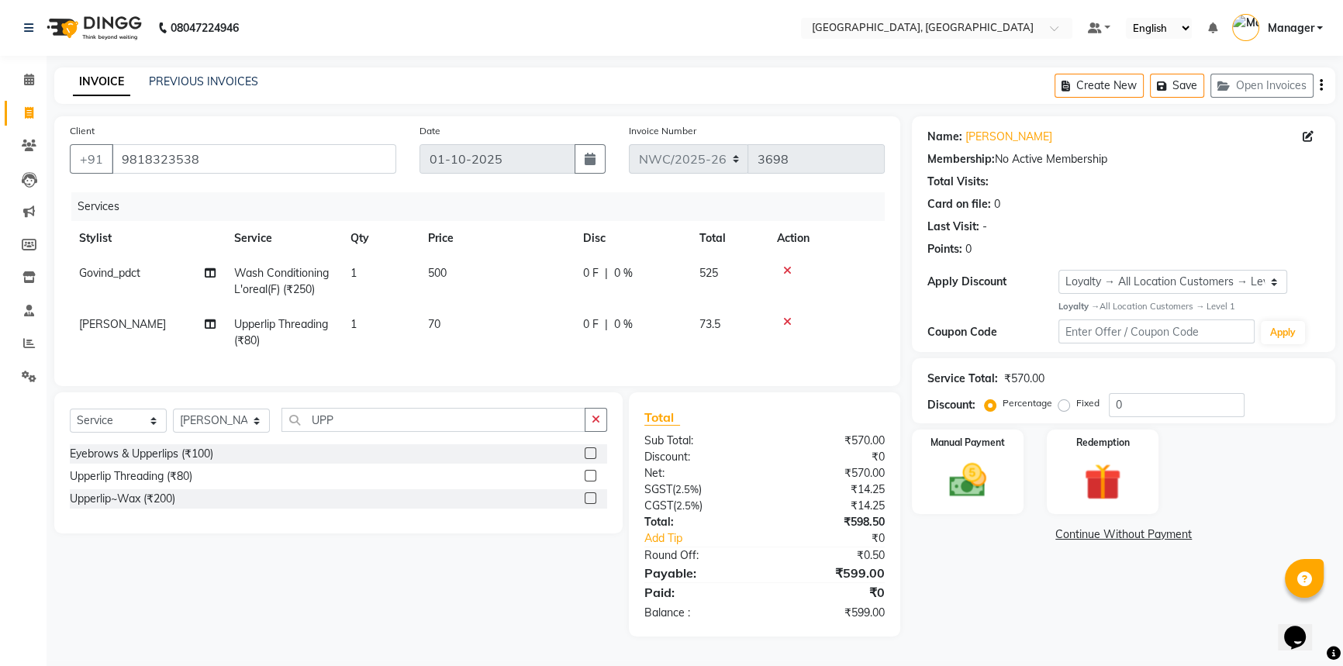
click at [966, 599] on div "Name: Yashi Membership: No Active Membership Total Visits: Card on file: 0 Last…" at bounding box center [1129, 376] width 435 height 520
click at [972, 470] on img at bounding box center [968, 480] width 63 height 44
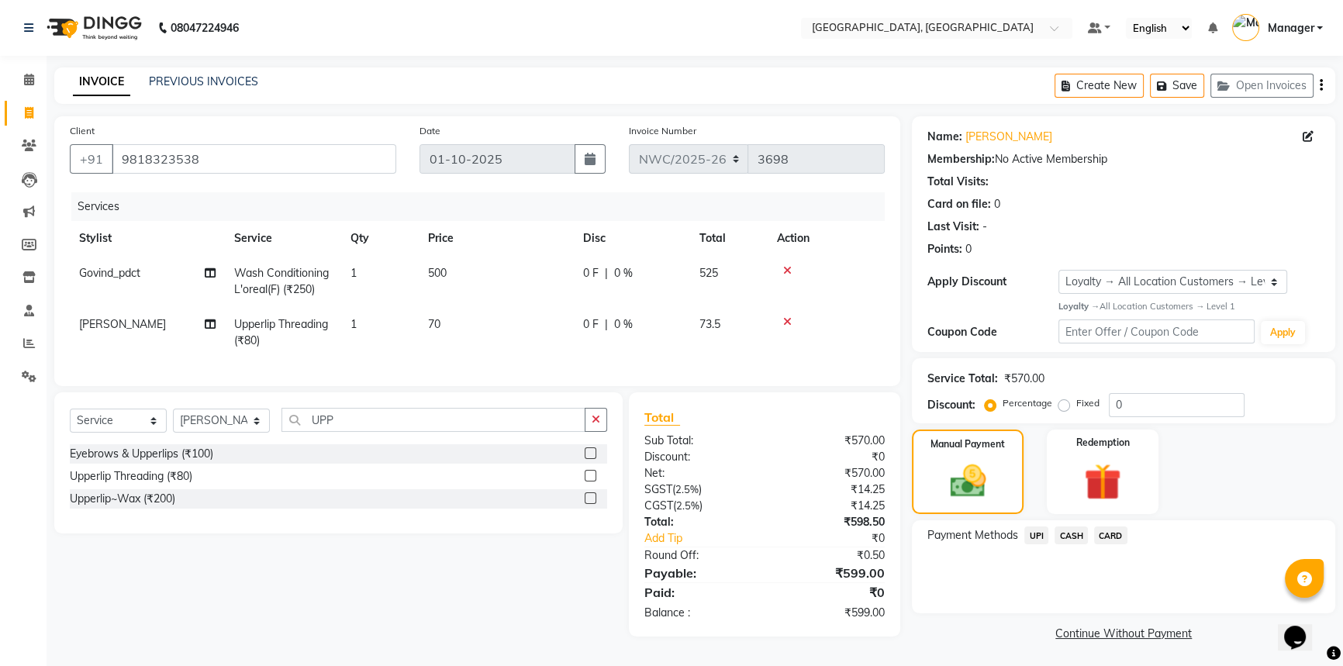
click at [1035, 535] on span "UPI" at bounding box center [1036, 536] width 24 height 18
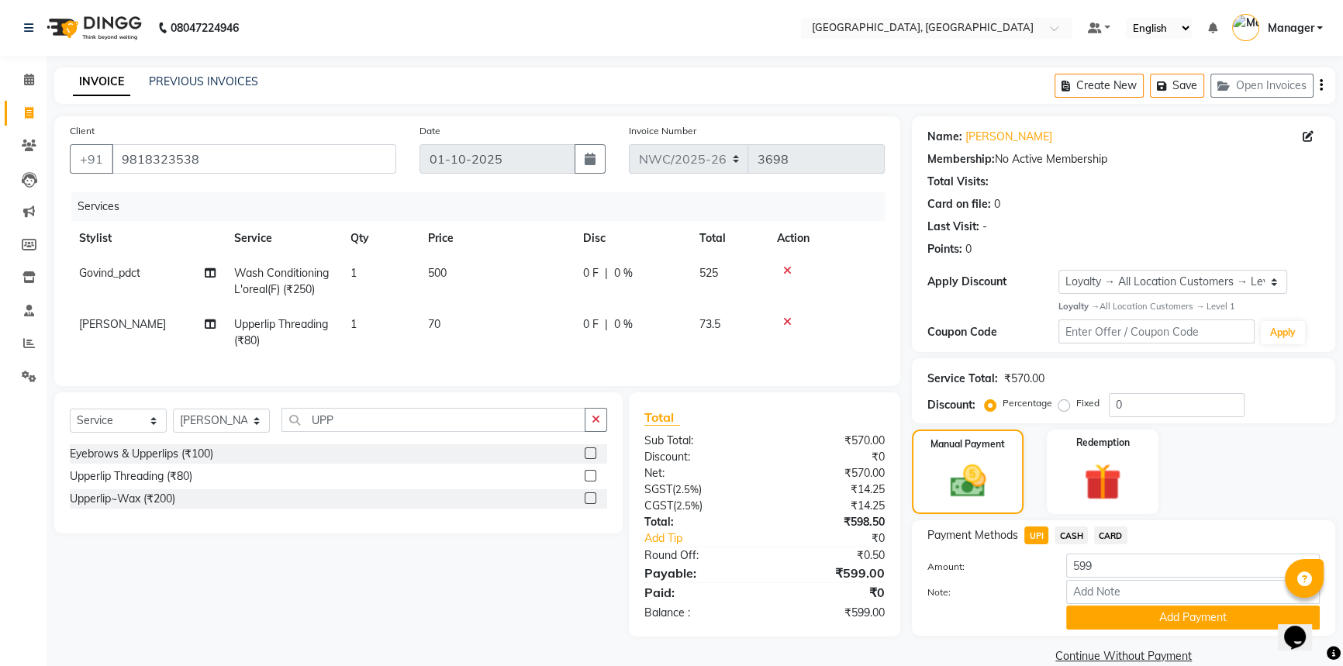
scroll to position [25, 0]
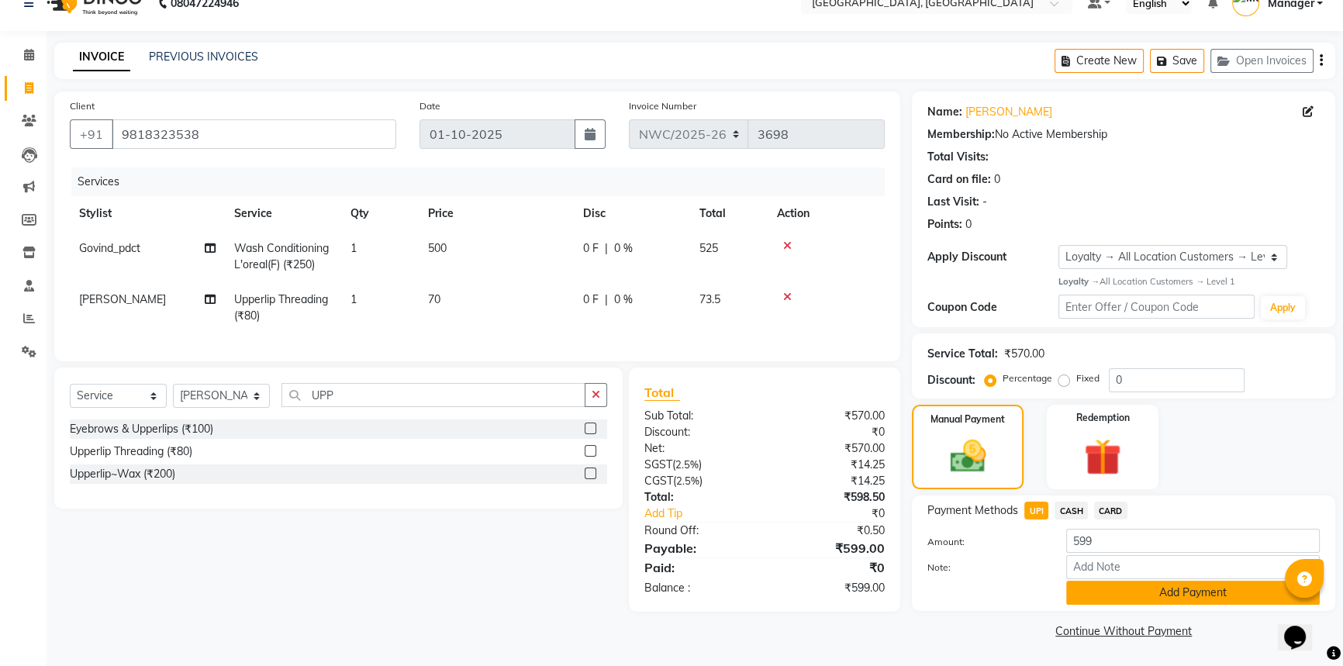
click at [1082, 594] on button "Add Payment" at bounding box center [1193, 593] width 254 height 24
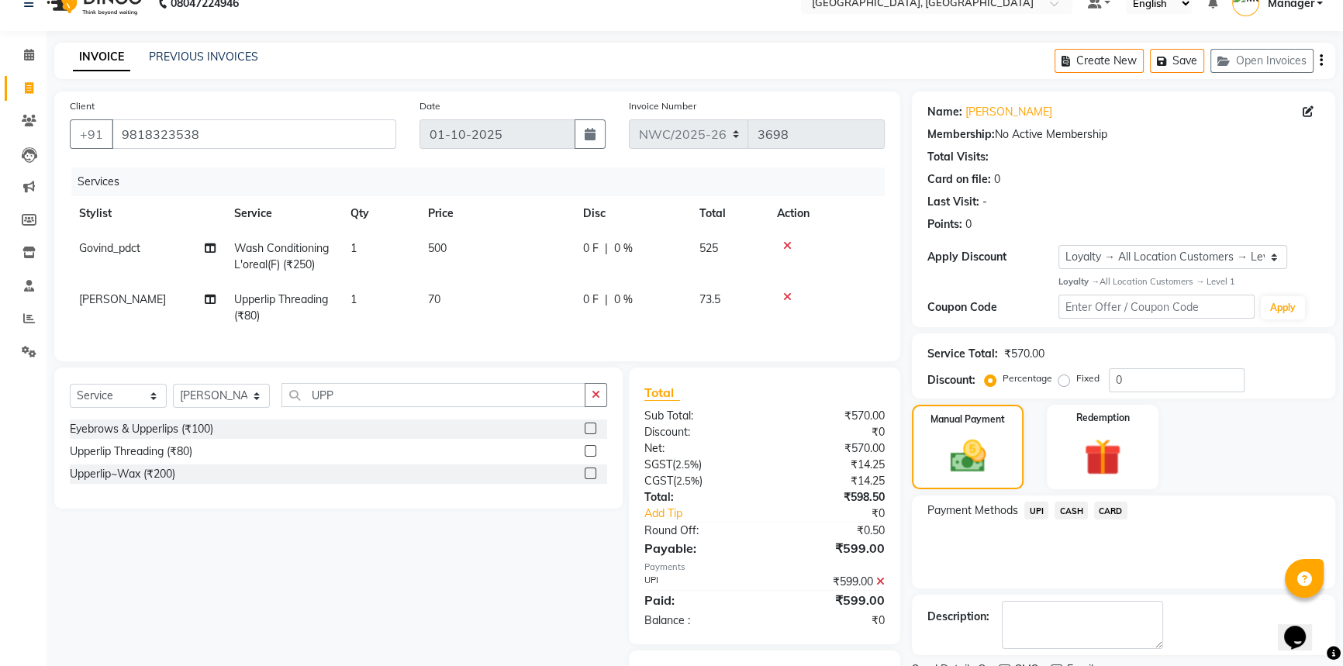
scroll to position [115, 0]
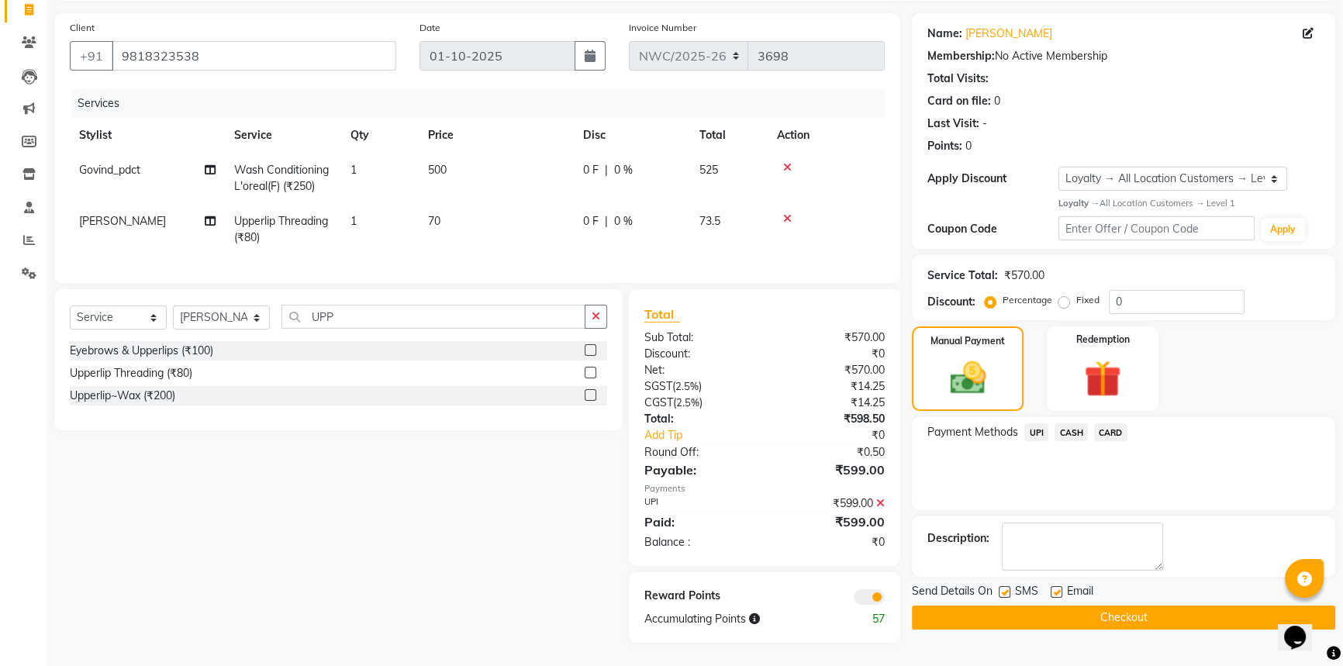
click at [990, 613] on button "Checkout" at bounding box center [1123, 618] width 423 height 24
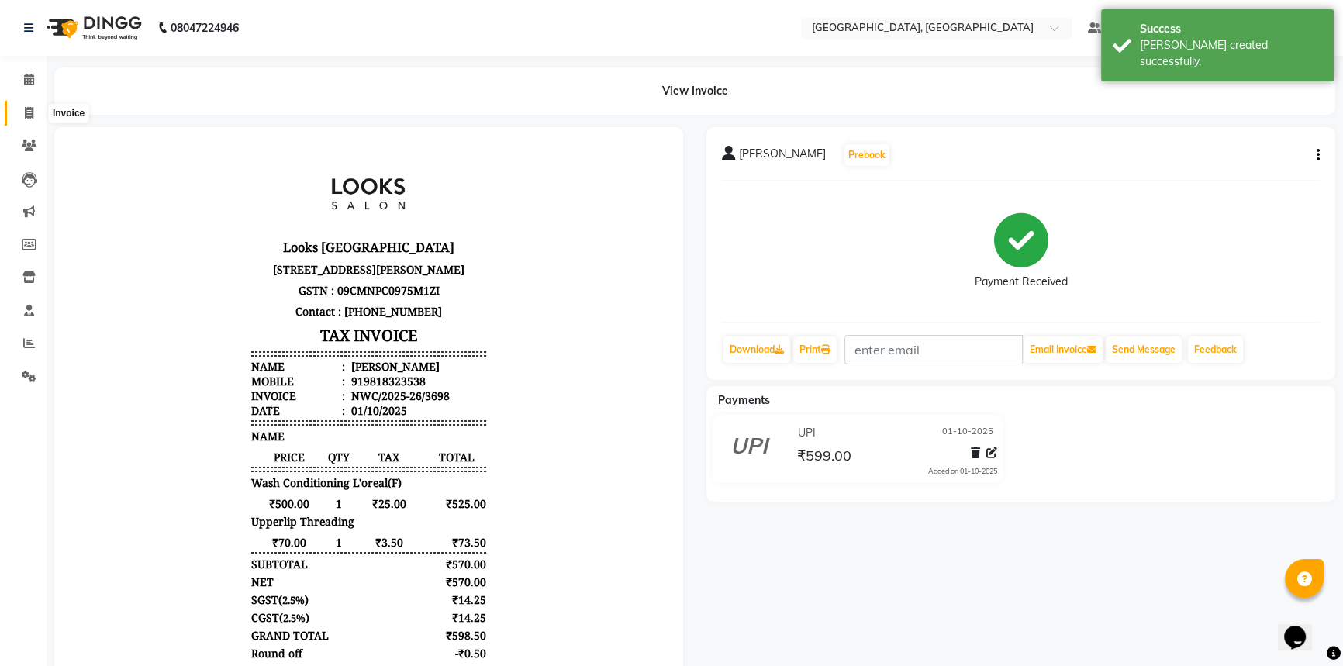
click at [30, 109] on icon at bounding box center [29, 113] width 9 height 12
select select "service"
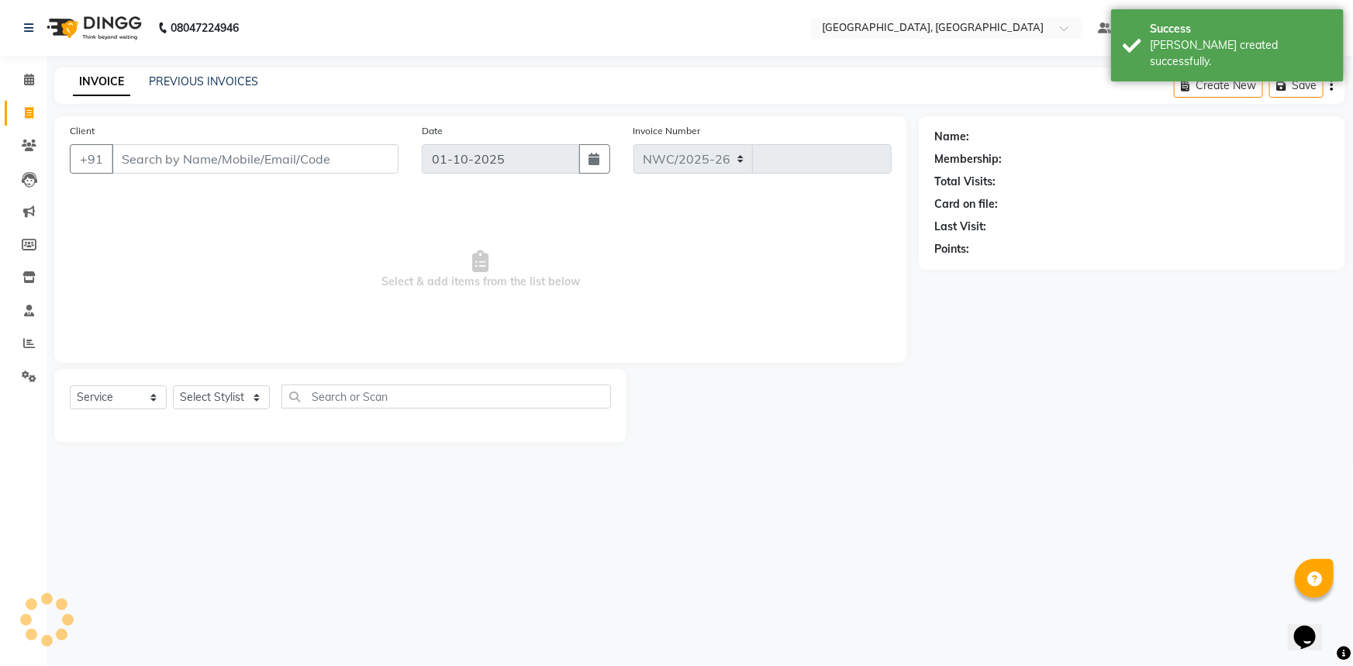
select select "8574"
type input "3699"
click at [209, 82] on link "PREVIOUS INVOICES" at bounding box center [203, 81] width 109 height 14
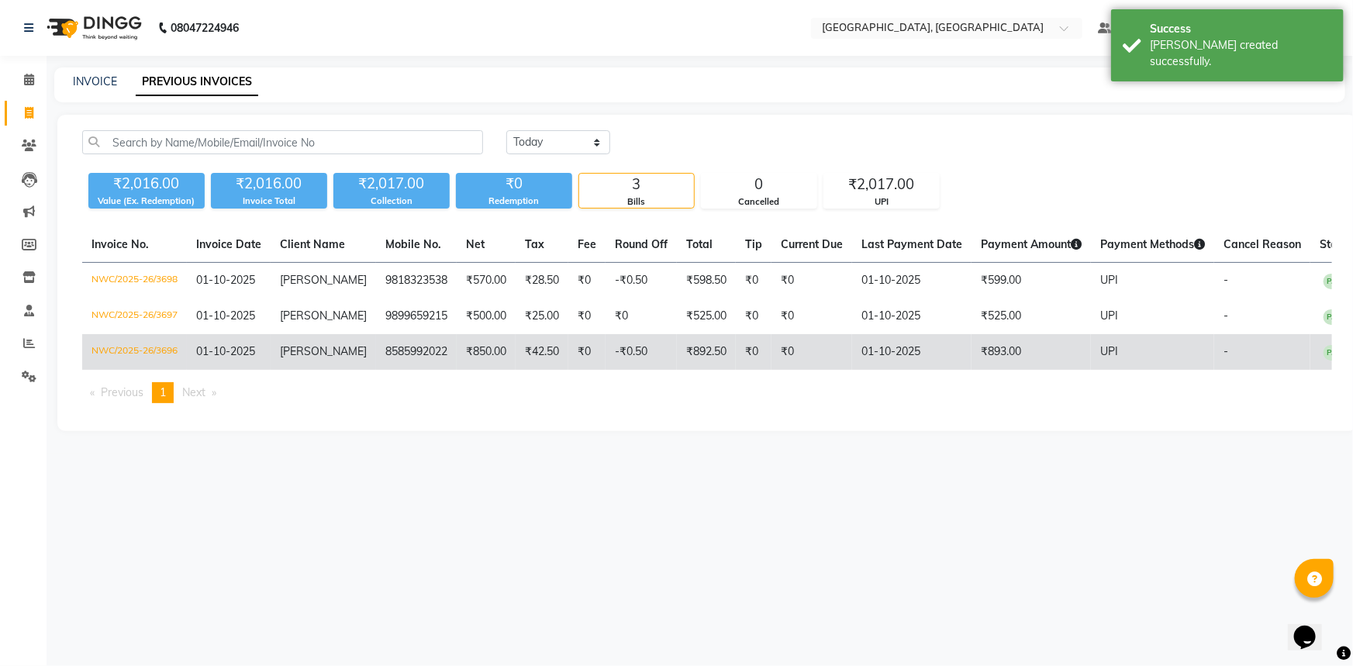
click at [328, 351] on td "[PERSON_NAME]" at bounding box center [323, 352] width 105 height 36
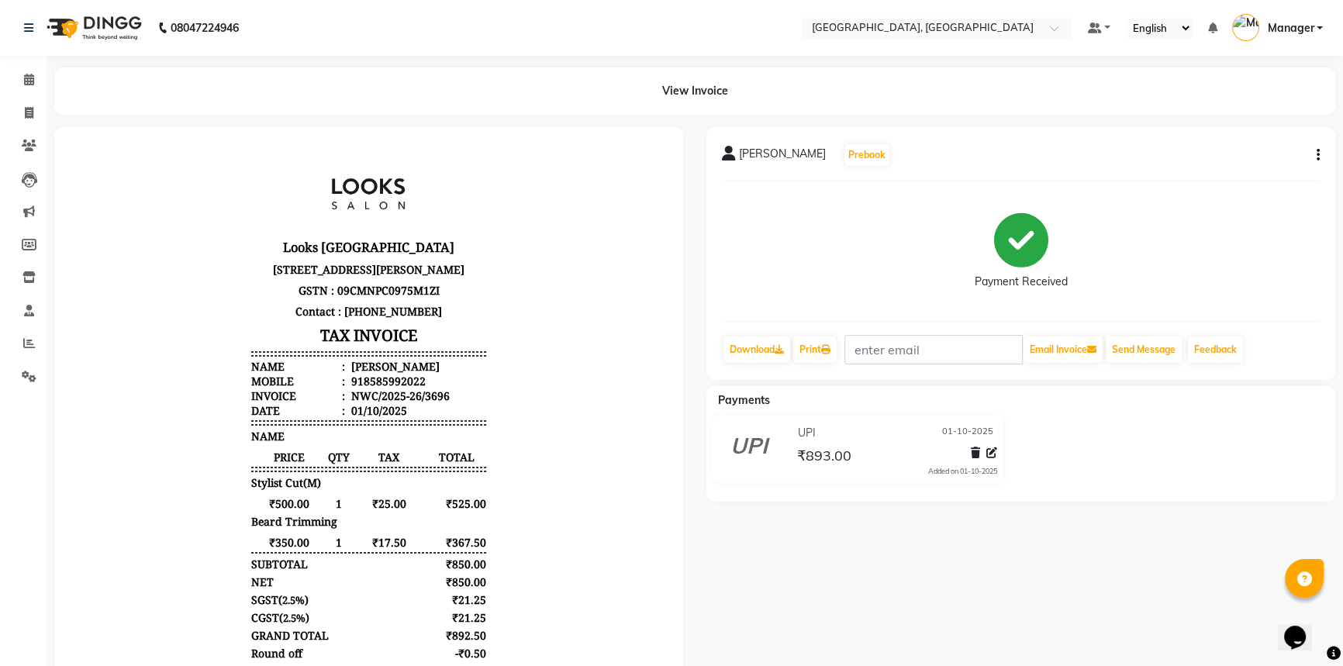
scroll to position [12, 0]
drag, startPoint x: 415, startPoint y: 425, endPoint x: 354, endPoint y: 427, distance: 61.3
click at [354, 389] on li "Mobile : 918585992022" at bounding box center [368, 381] width 234 height 15
copy div "8585992022"
click at [22, 102] on link "Invoice" at bounding box center [23, 113] width 37 height 26
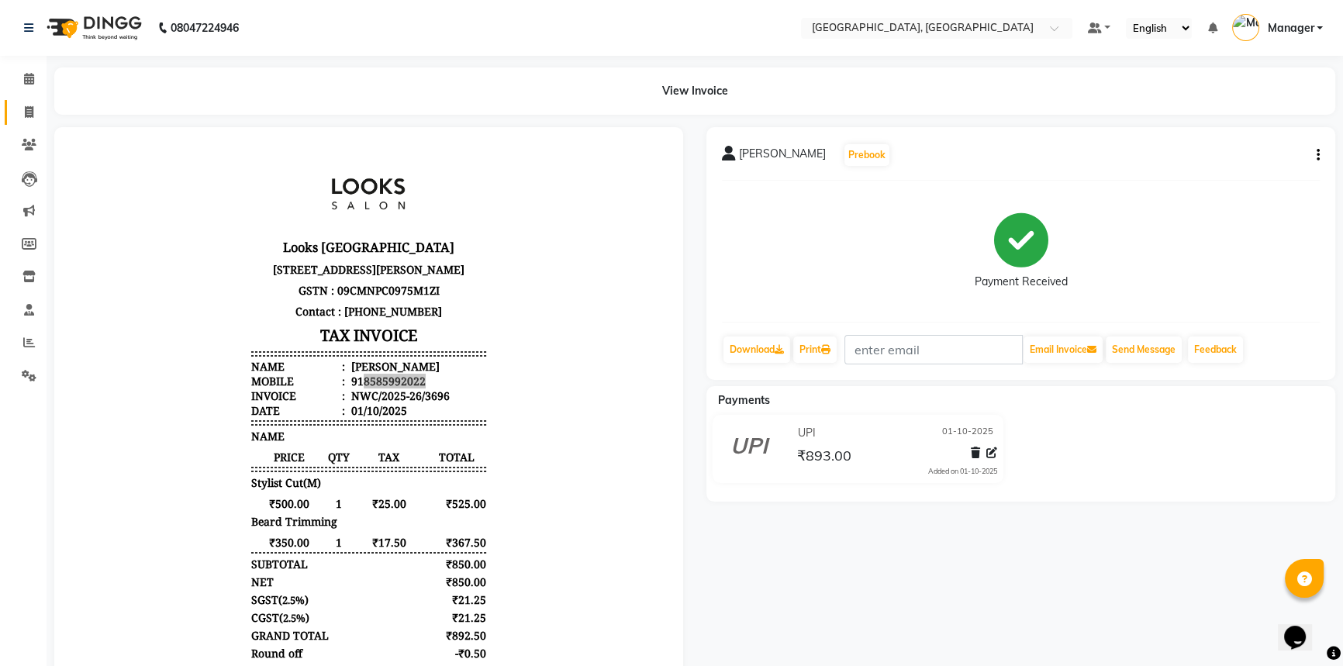
select select "service"
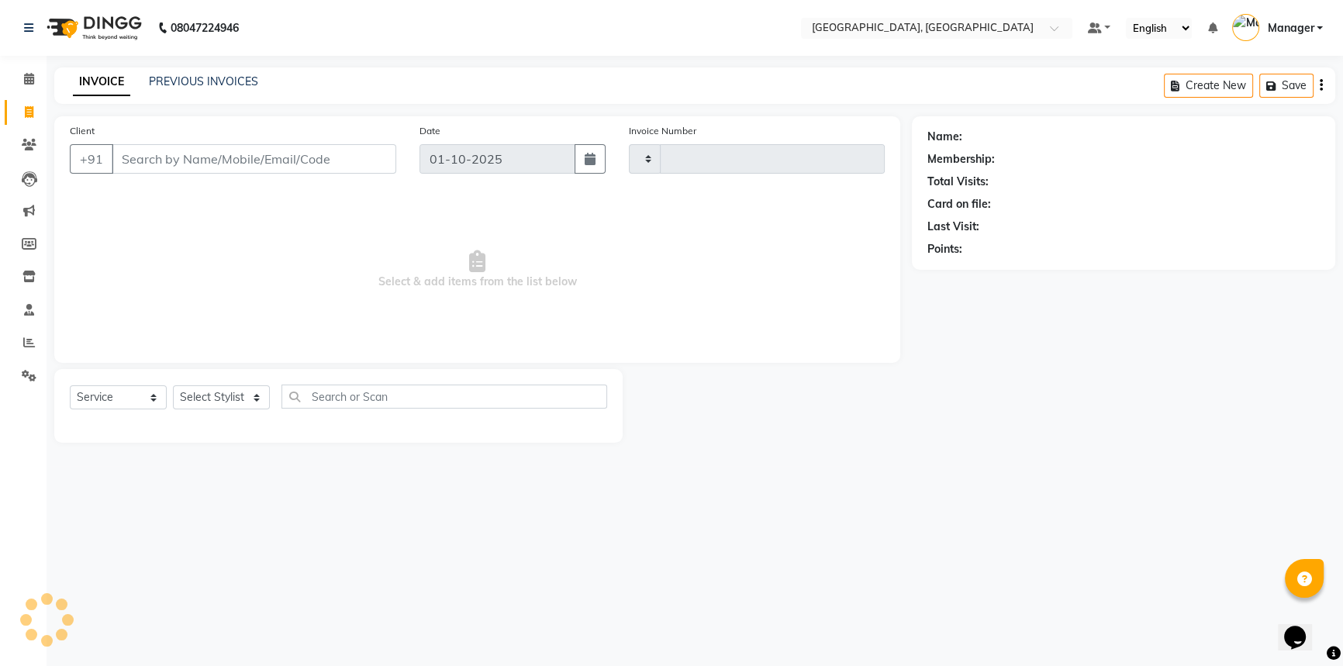
type input "3699"
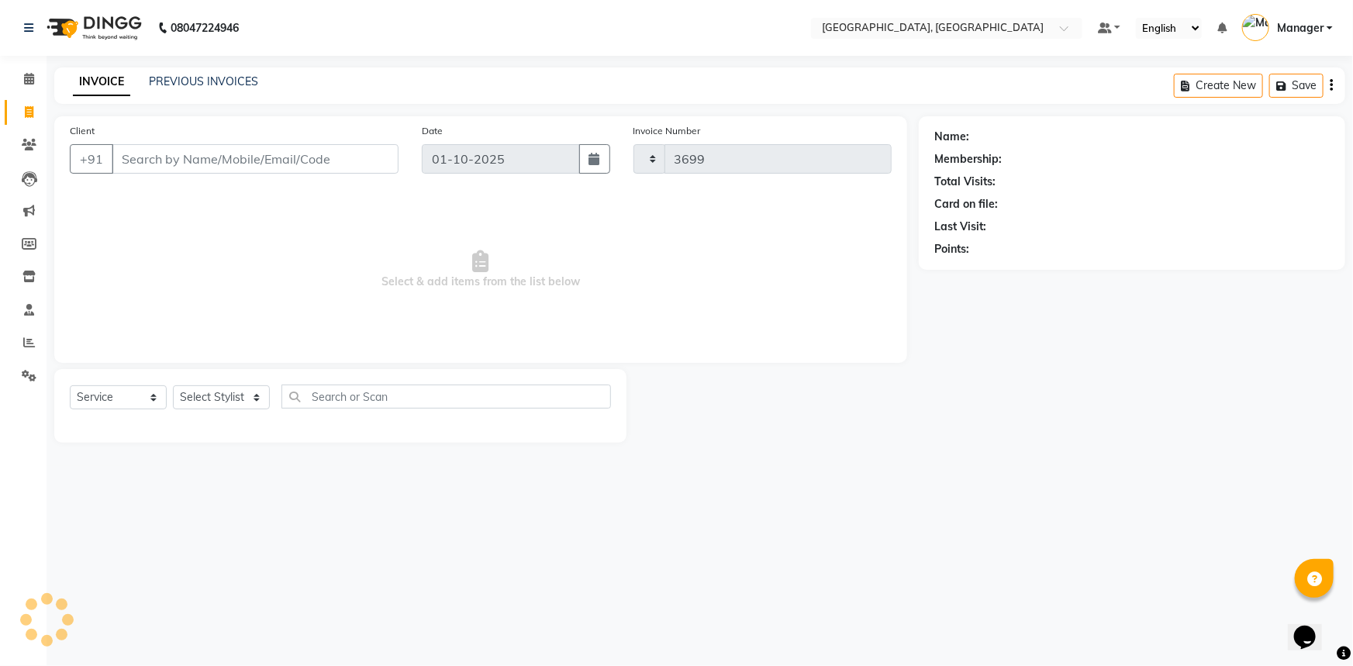
select select "8574"
click at [209, 162] on input "Client" at bounding box center [255, 158] width 287 height 29
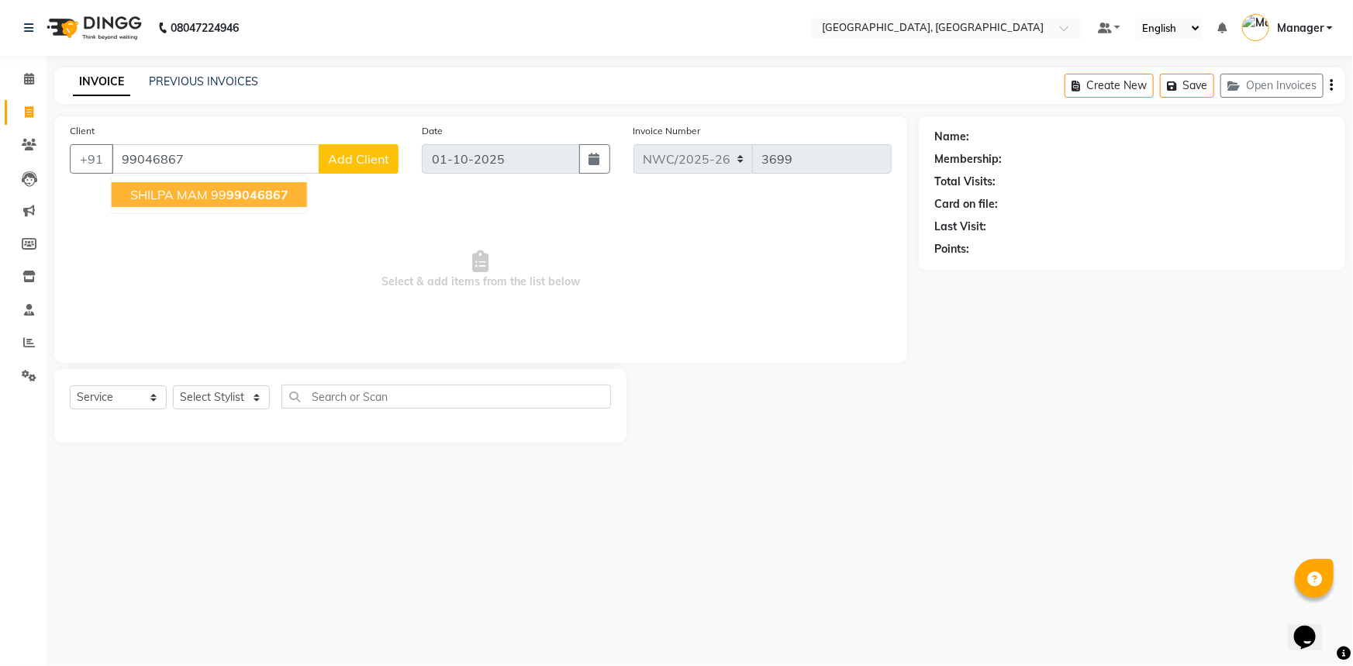
click at [138, 160] on input "99046867" at bounding box center [216, 158] width 208 height 29
type input "9999046867"
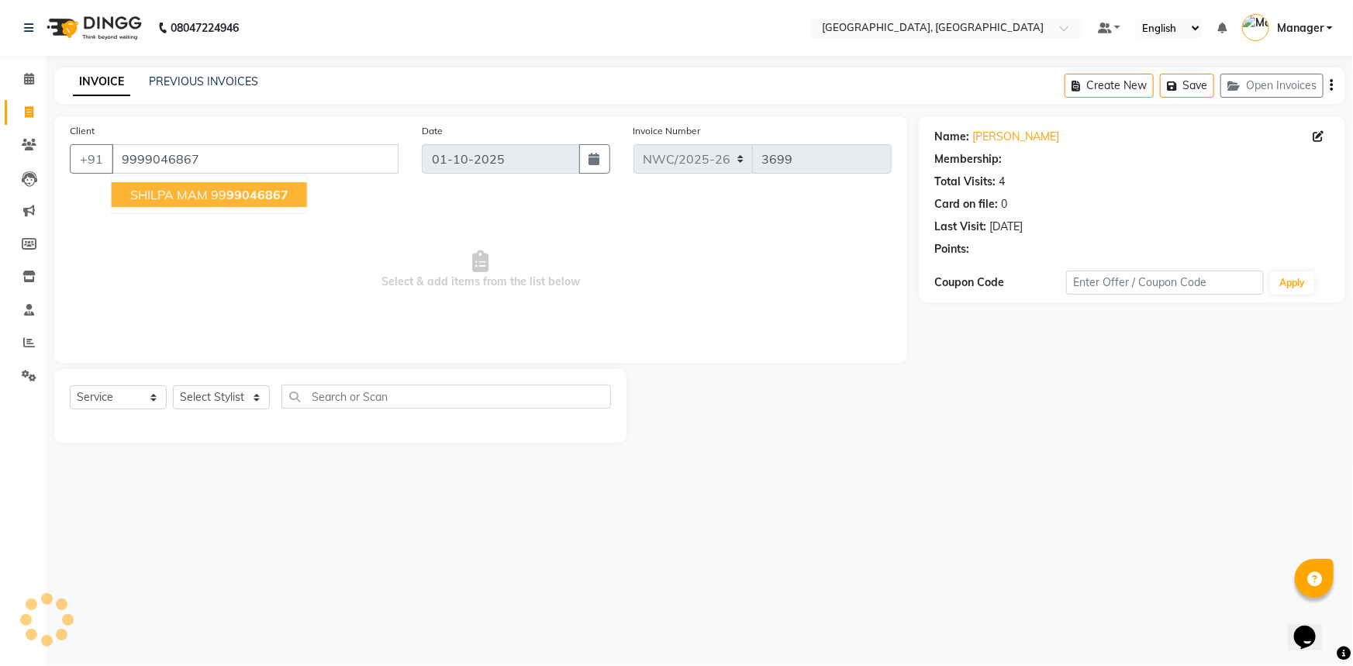
select select "1: Object"
click at [181, 198] on span "SHILPA MAM" at bounding box center [169, 195] width 78 height 16
select select "1: Object"
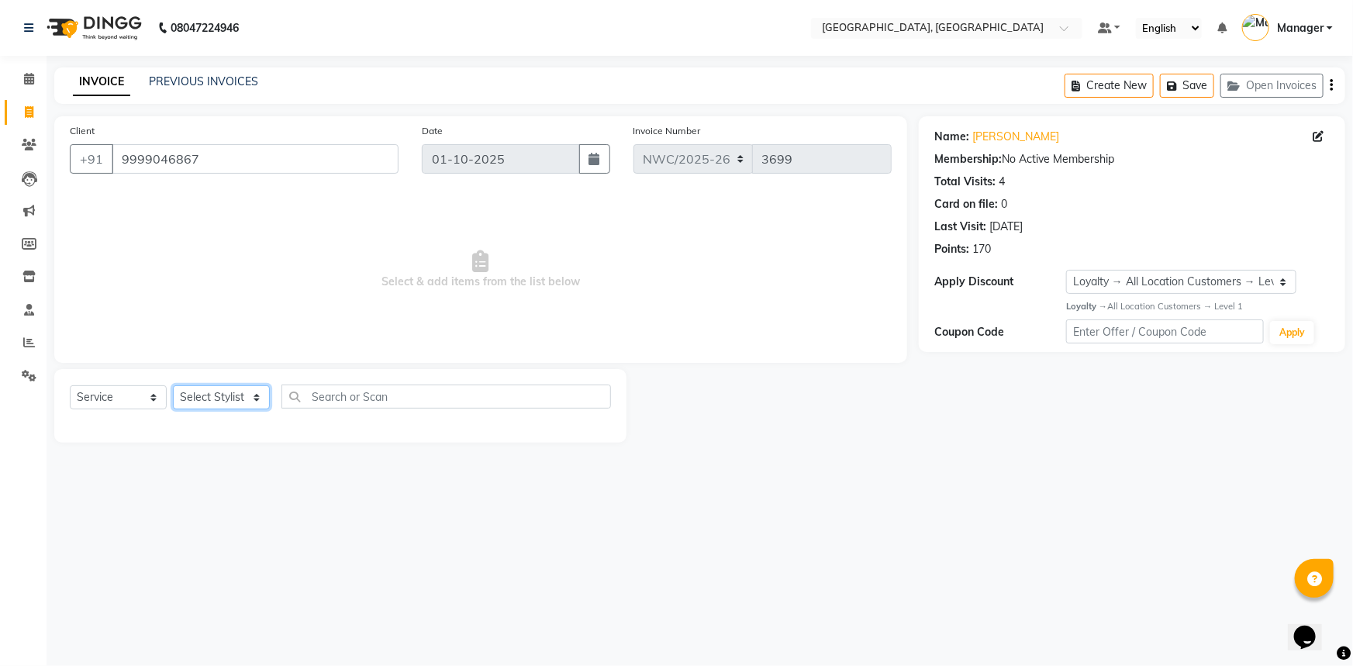
click at [204, 399] on select "Select Stylist [PERSON_NAME]-pdct Arshad_asst Arun_pdct Ashish_asst Counter_Sal…" at bounding box center [221, 397] width 97 height 24
select select "84831"
click at [173, 385] on select "Select Stylist [PERSON_NAME]-pdct Arshad_asst Arun_pdct Ashish_asst Counter_Sal…" at bounding box center [221, 397] width 97 height 24
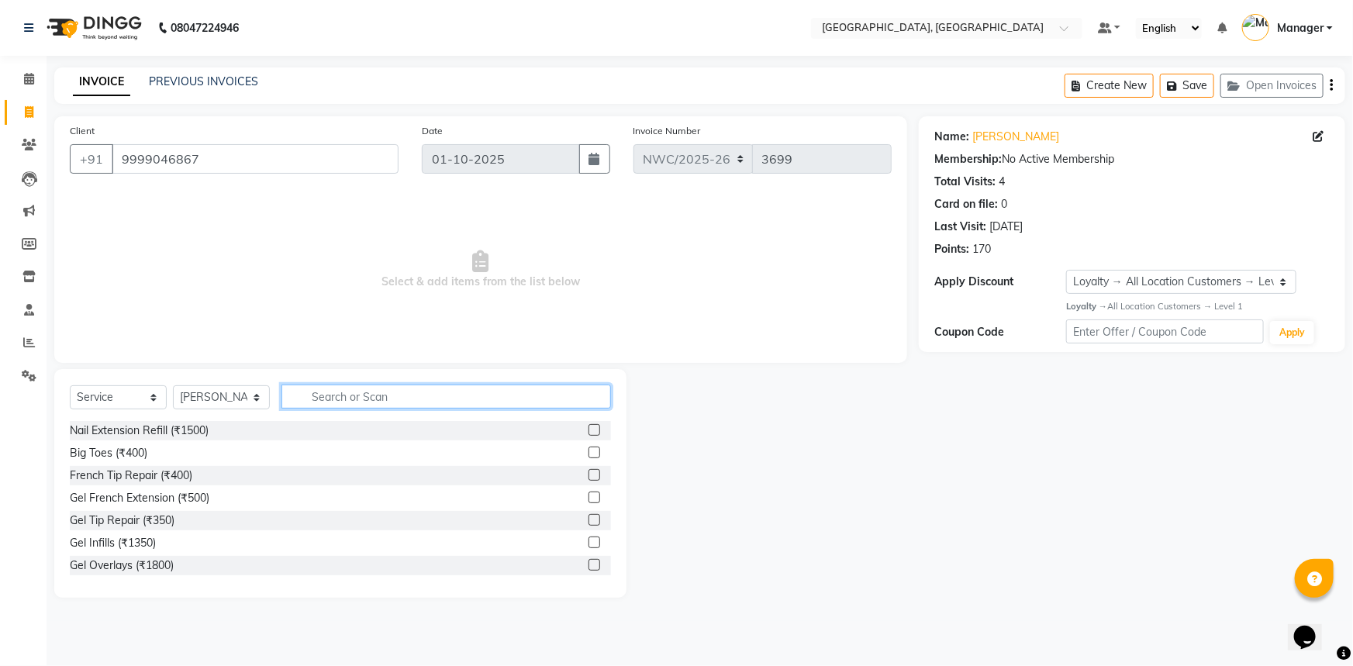
click at [306, 400] on input "text" at bounding box center [446, 397] width 330 height 24
type input "cut"
click at [589, 453] on label at bounding box center [595, 453] width 12 height 12
click at [589, 453] on input "checkbox" at bounding box center [594, 453] width 10 height 10
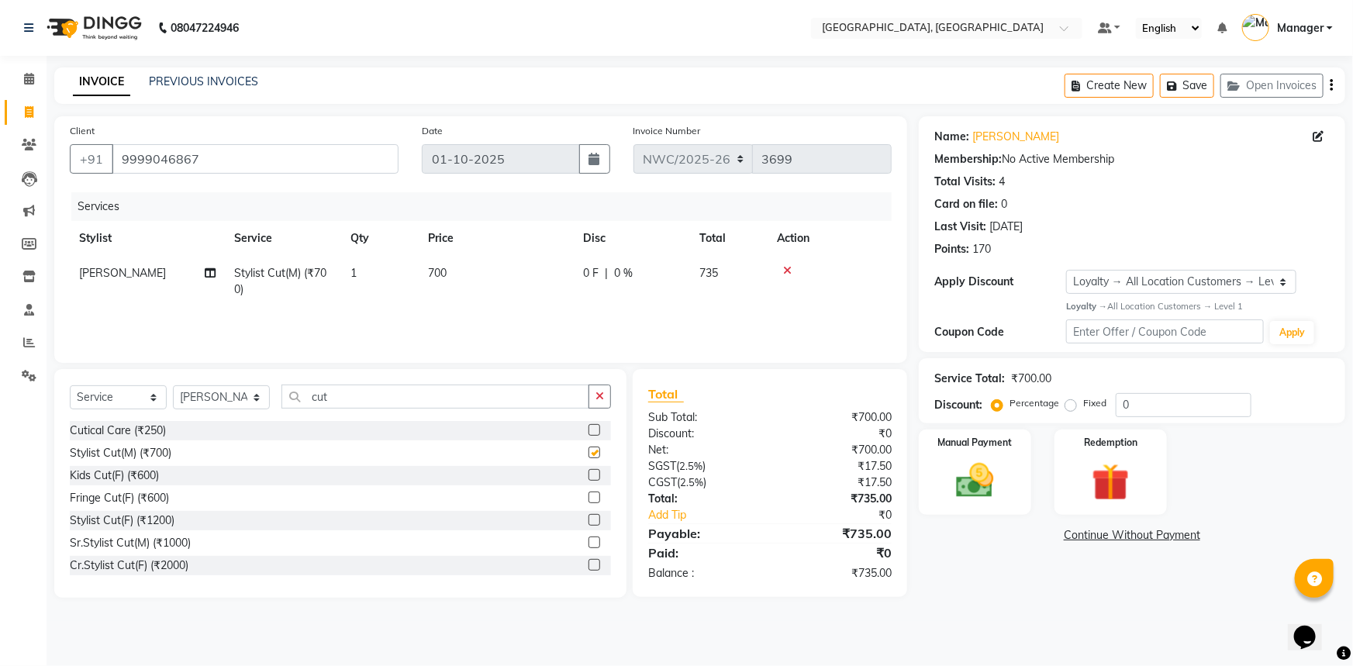
checkbox input "false"
drag, startPoint x: 331, startPoint y: 397, endPoint x: 229, endPoint y: 379, distance: 103.9
click at [229, 379] on div "Select Service Product Membership Package Voucher Prepaid Gift Card Select Styl…" at bounding box center [340, 483] width 572 height 229
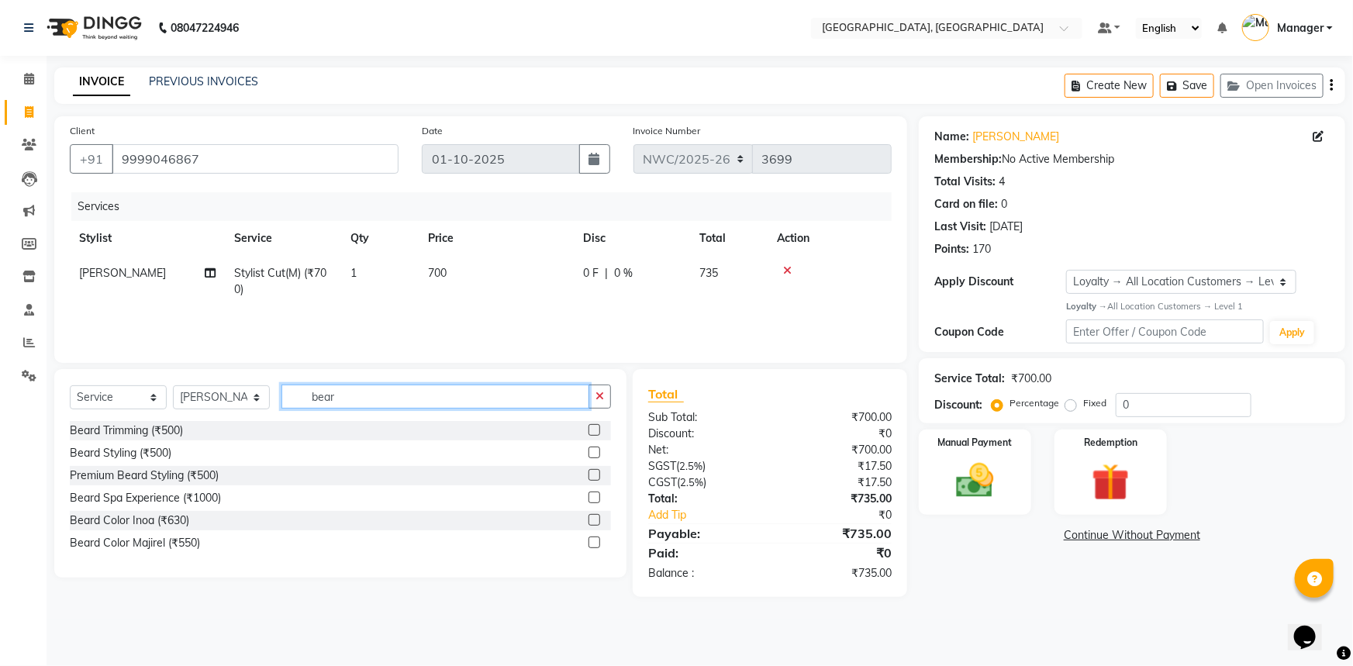
type input "bear"
click at [592, 432] on label at bounding box center [595, 430] width 12 height 12
click at [592, 432] on input "checkbox" at bounding box center [594, 431] width 10 height 10
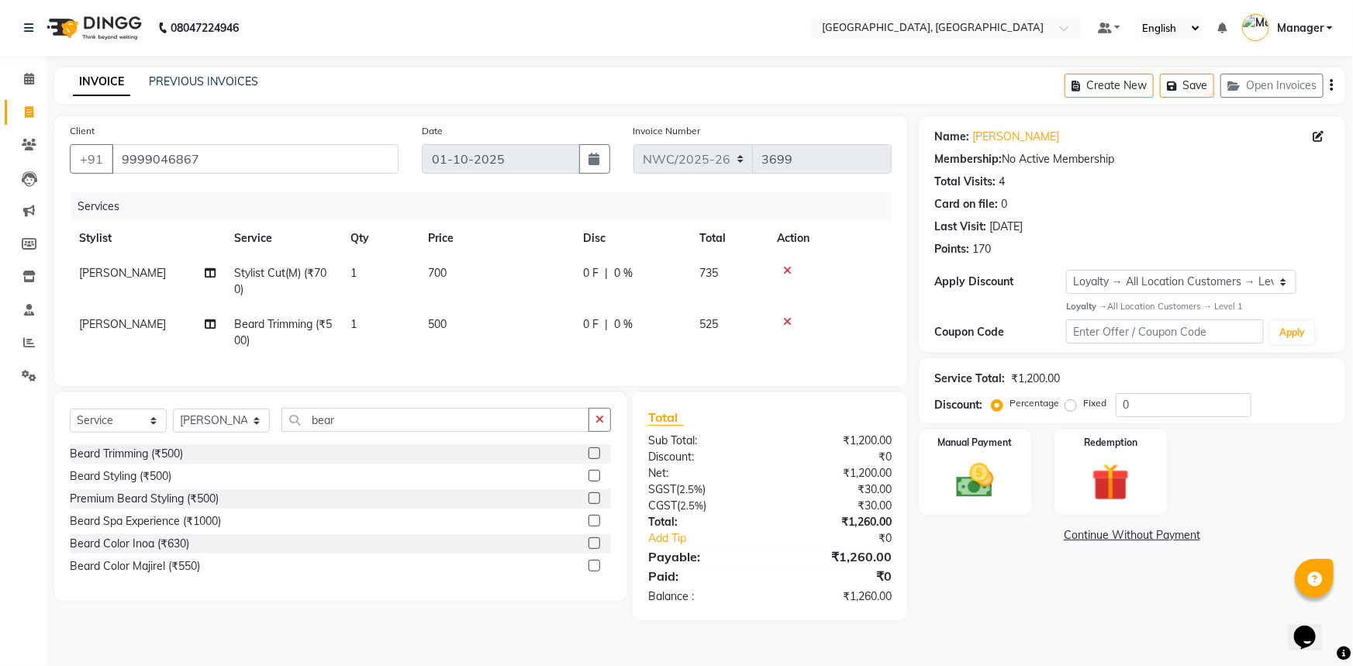
checkbox input "false"
click at [438, 287] on td "700" at bounding box center [496, 281] width 155 height 51
select select "84831"
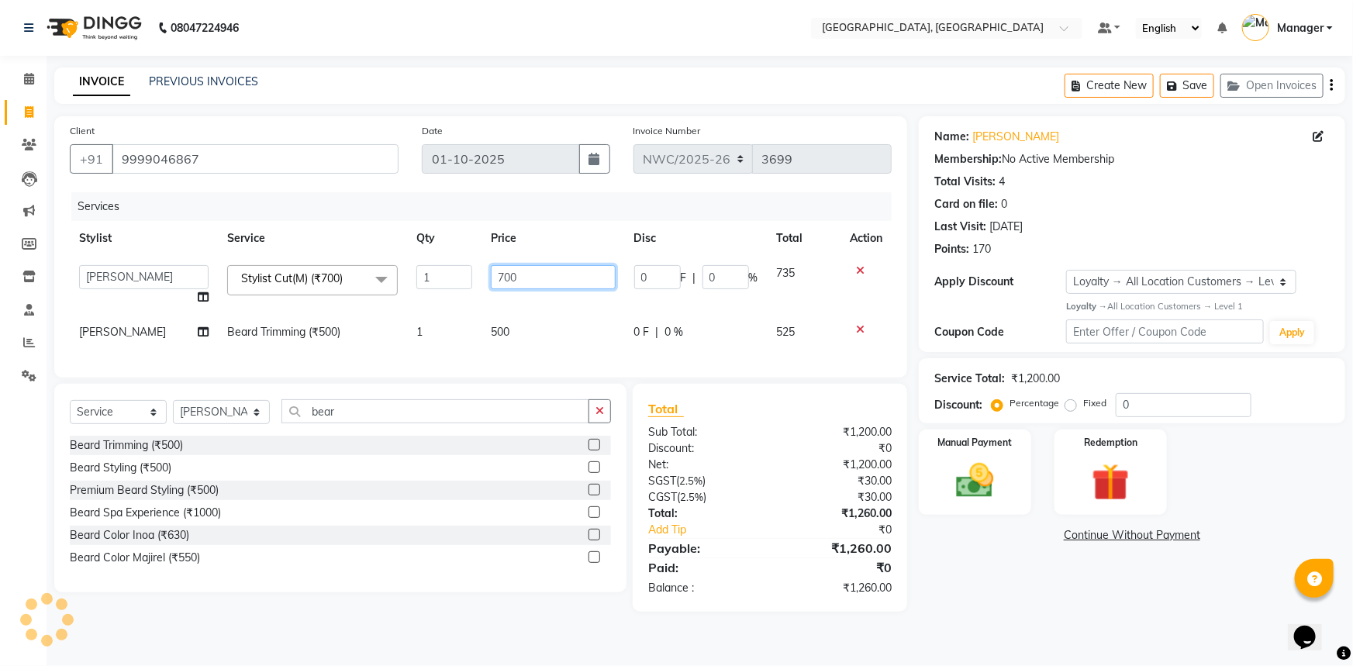
drag, startPoint x: 530, startPoint y: 279, endPoint x: 443, endPoint y: 261, distance: 88.7
click at [443, 261] on tr "[PERSON_NAME]-pdct Arshad_asst Arun_pdct Ashish_asst Counter_Sales [PERSON_NAME…" at bounding box center [481, 285] width 822 height 59
type input "500"
click at [496, 339] on td "500" at bounding box center [553, 332] width 143 height 35
select select "84831"
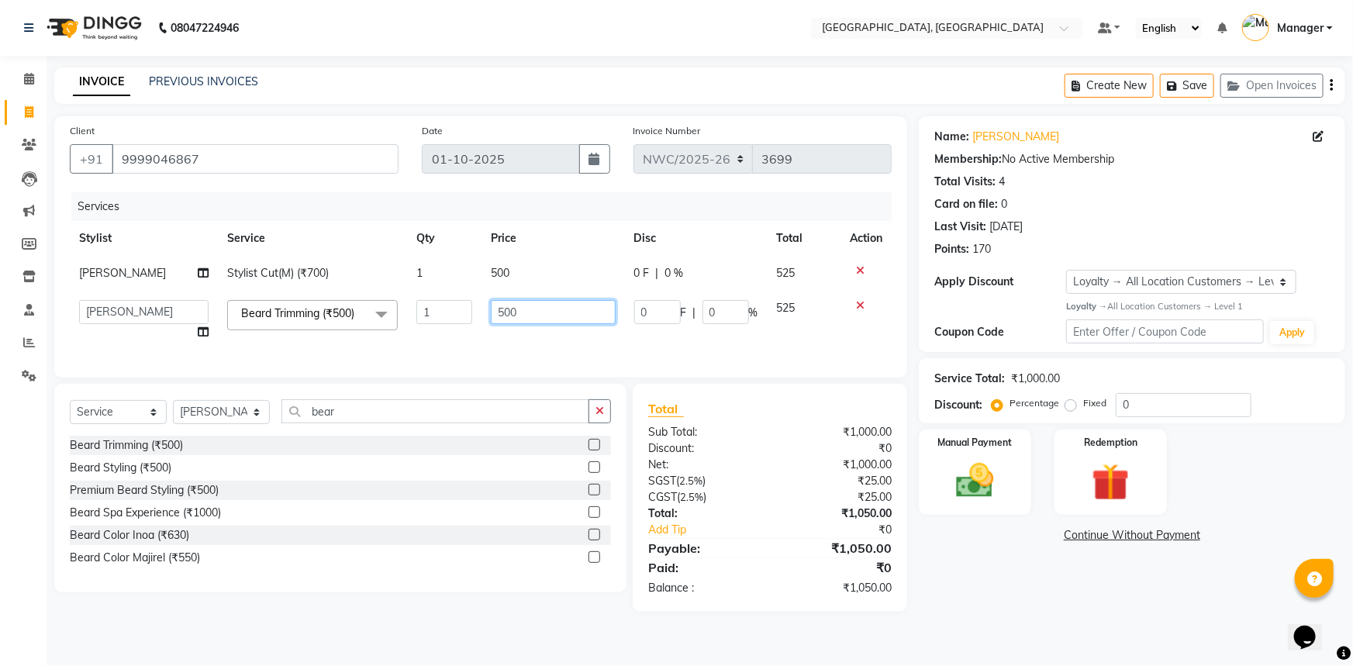
drag, startPoint x: 523, startPoint y: 318, endPoint x: 428, endPoint y: 299, distance: 97.3
click at [428, 299] on tr "[PERSON_NAME]-pdct Arshad_asst Arun_pdct Ashish_asst Counter_Sales [PERSON_NAME…" at bounding box center [481, 320] width 822 height 59
type input "350"
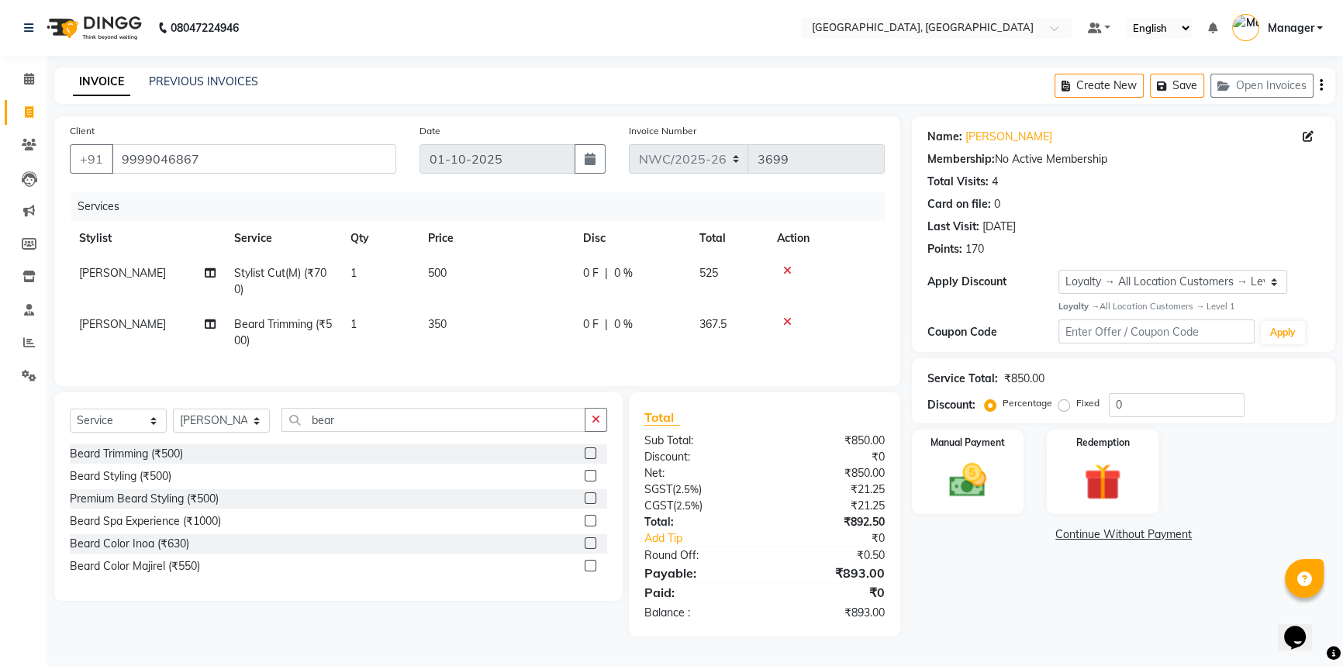
click at [1003, 606] on div "Name: [PERSON_NAME] Membership: No Active Membership Total Visits: 4 Card on fi…" at bounding box center [1129, 376] width 435 height 520
click at [983, 492] on img at bounding box center [968, 480] width 63 height 44
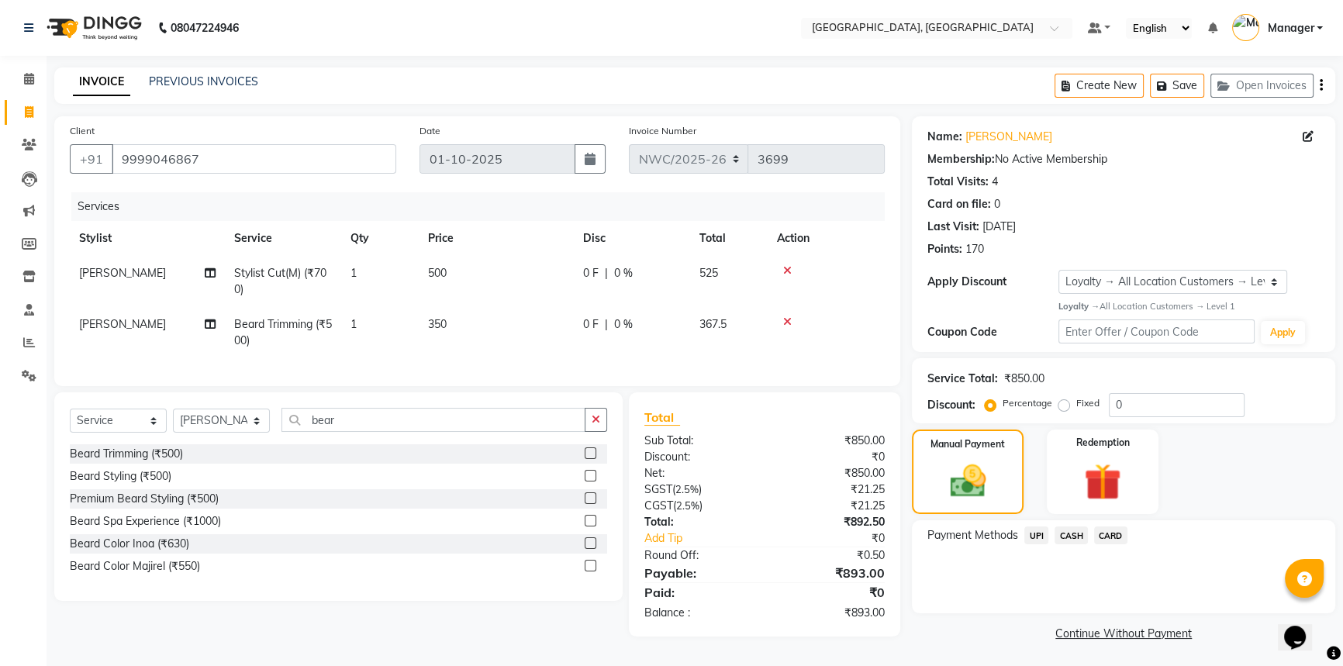
click at [1034, 534] on span "UPI" at bounding box center [1036, 536] width 24 height 18
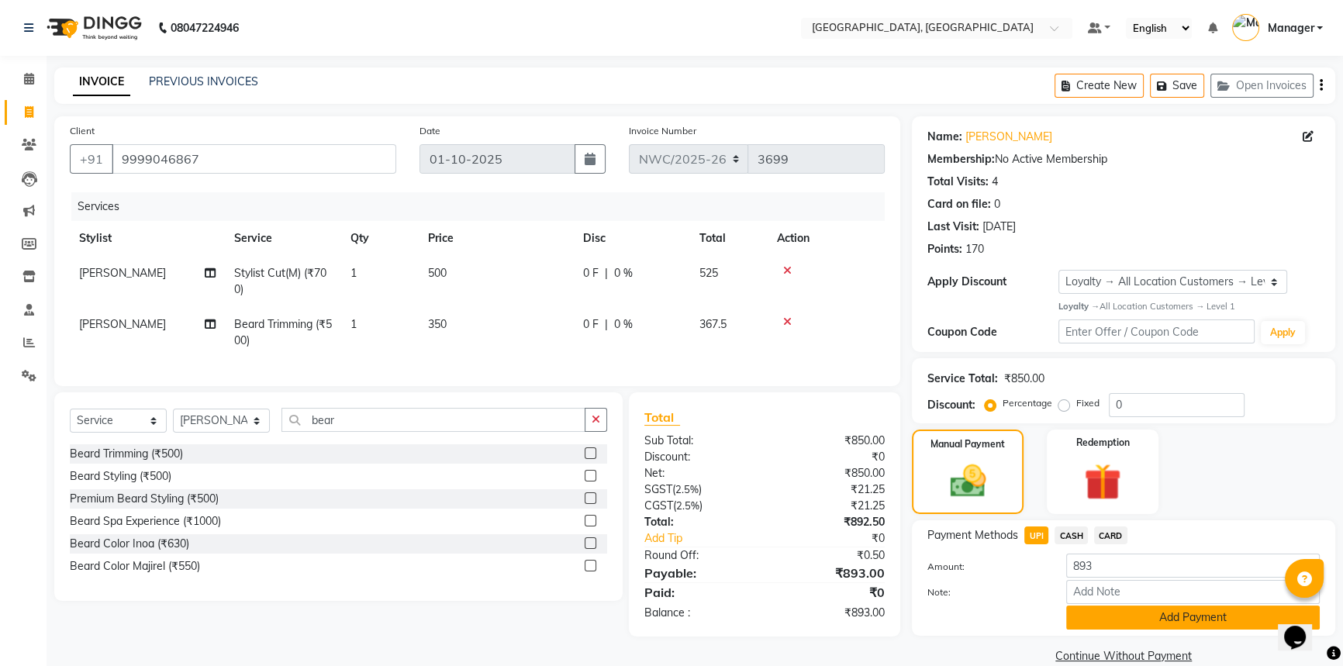
click at [1117, 610] on button "Add Payment" at bounding box center [1193, 618] width 254 height 24
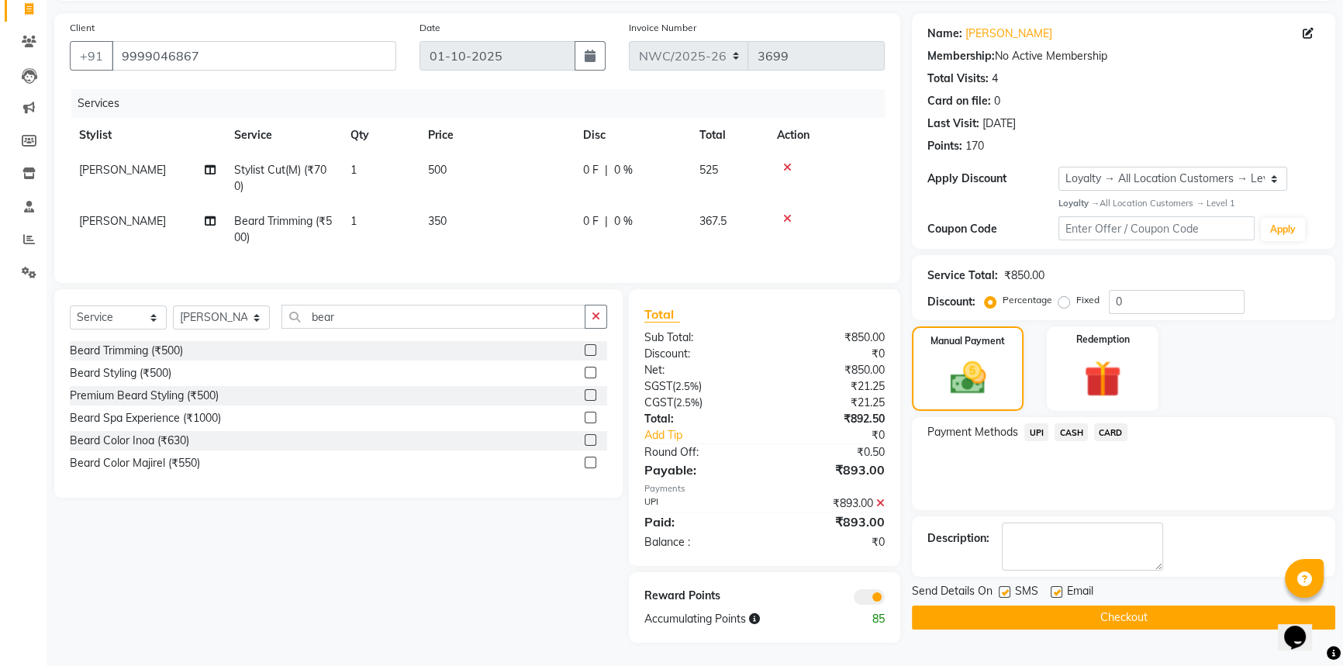
scroll to position [115, 0]
click at [1049, 613] on button "Checkout" at bounding box center [1123, 618] width 423 height 24
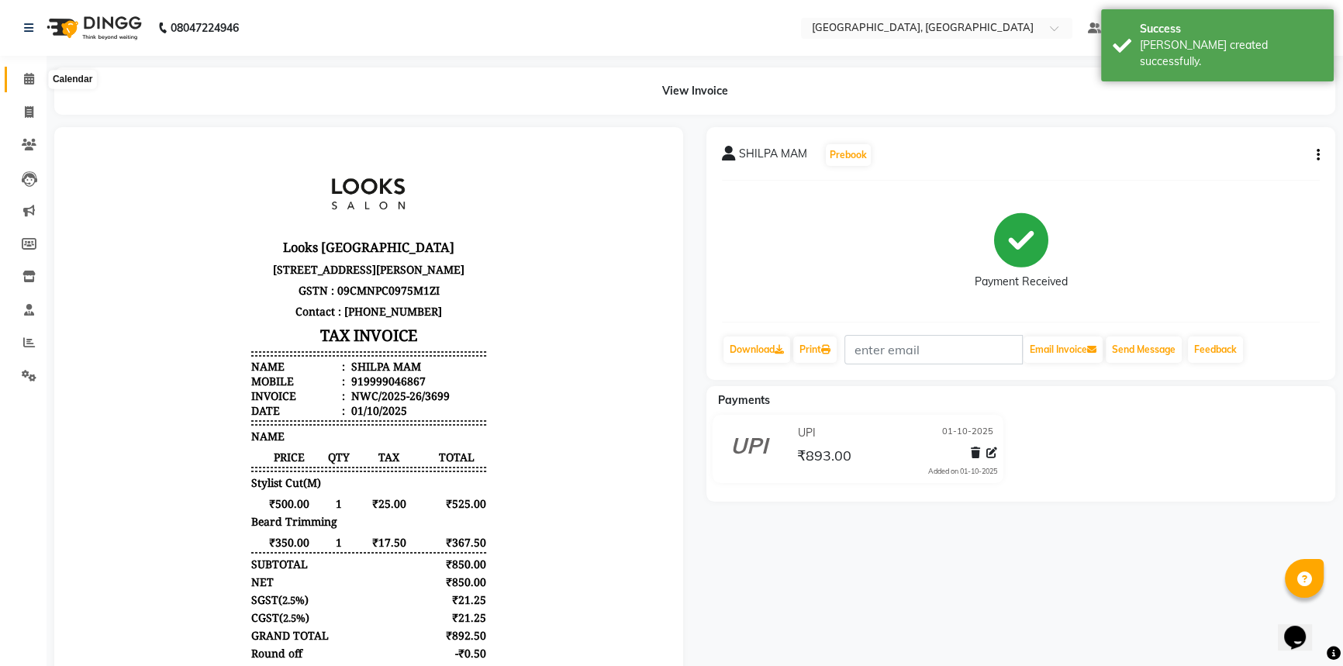
drag, startPoint x: 26, startPoint y: 76, endPoint x: 47, endPoint y: 87, distance: 24.3
click at [26, 76] on icon at bounding box center [29, 79] width 10 height 12
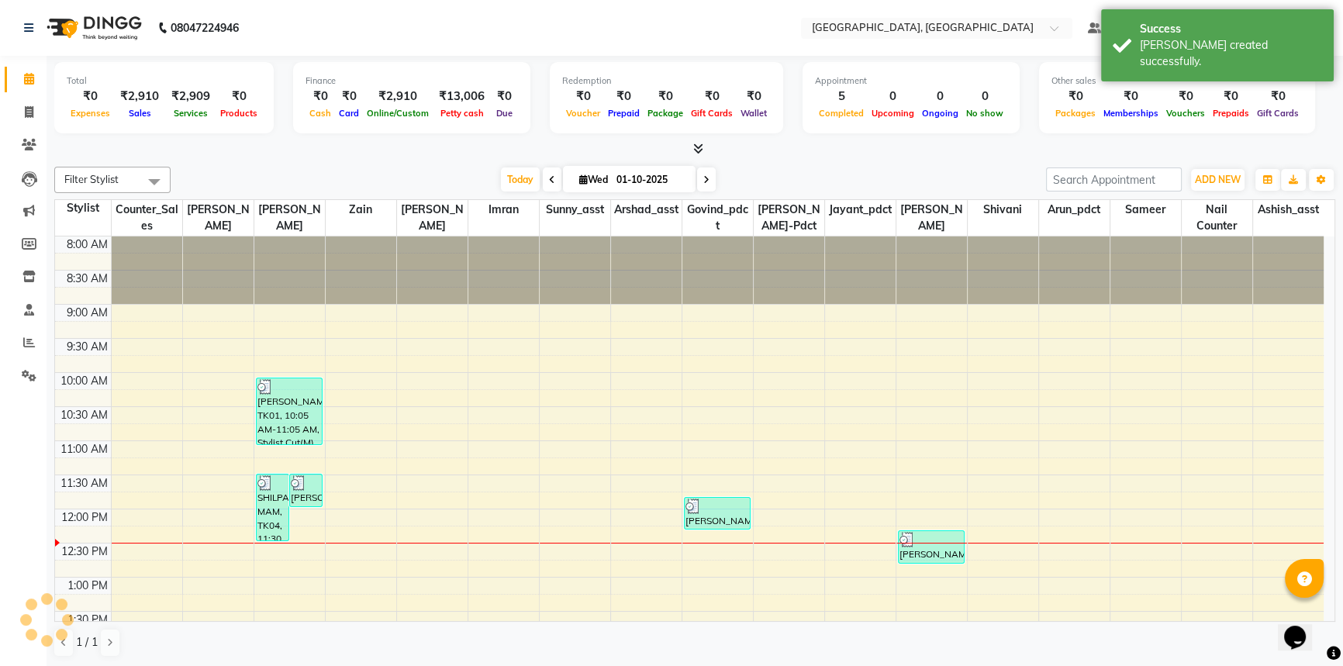
scroll to position [272, 0]
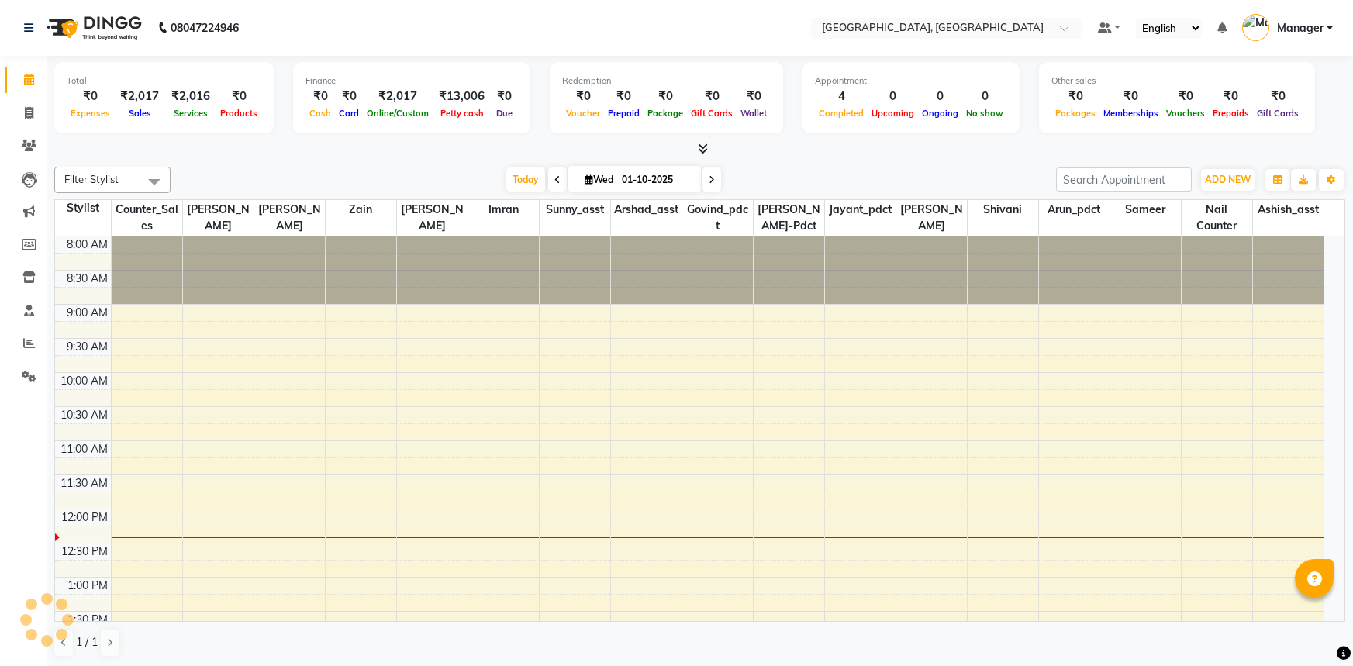
click at [1297, 26] on span "Manager" at bounding box center [1300, 28] width 47 height 16
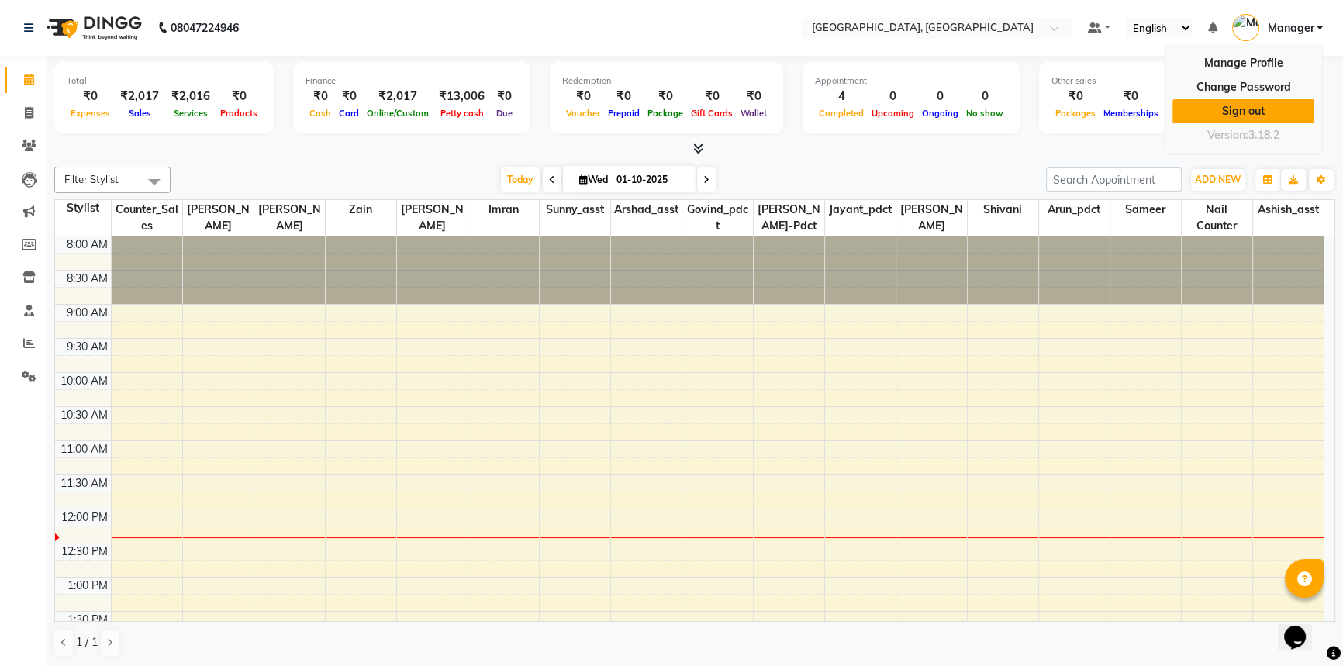
click at [1217, 109] on link "Sign out" at bounding box center [1244, 111] width 142 height 24
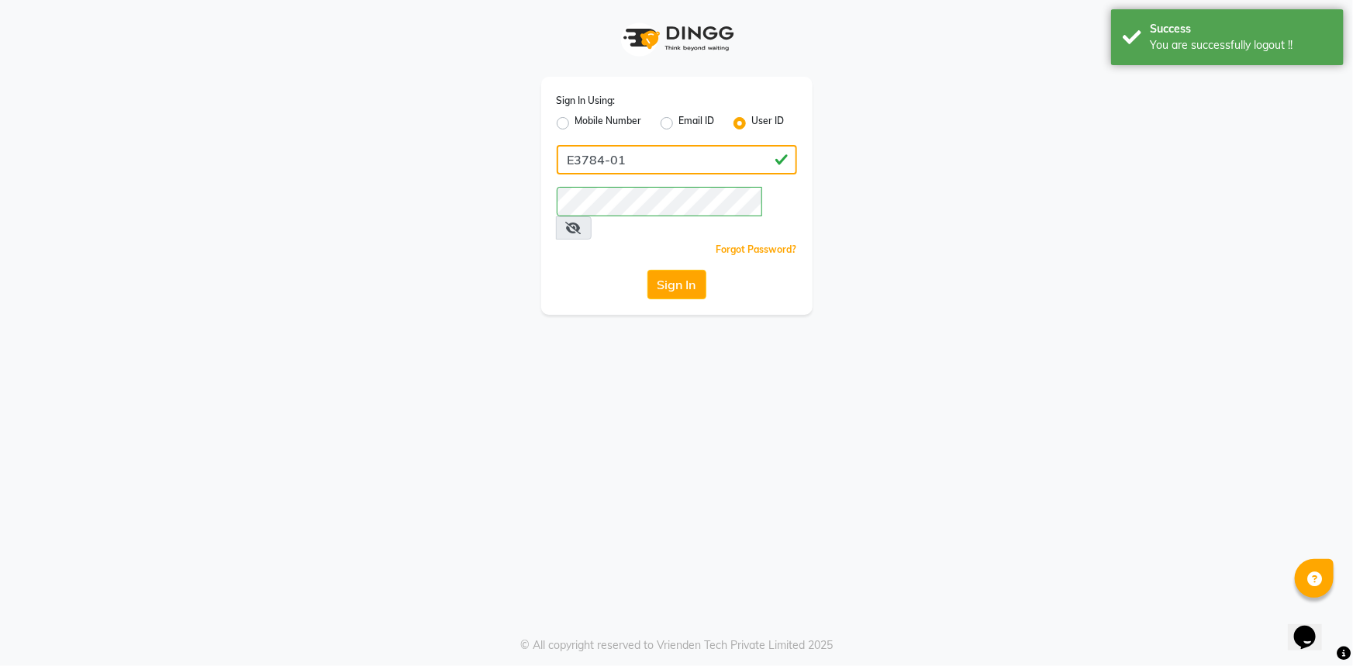
drag, startPoint x: 643, startPoint y: 156, endPoint x: 610, endPoint y: 160, distance: 32.8
click at [610, 160] on input "E3784-01" at bounding box center [677, 159] width 240 height 29
click at [578, 157] on input "E3784-19" at bounding box center [677, 159] width 240 height 29
type input "e3784-19"
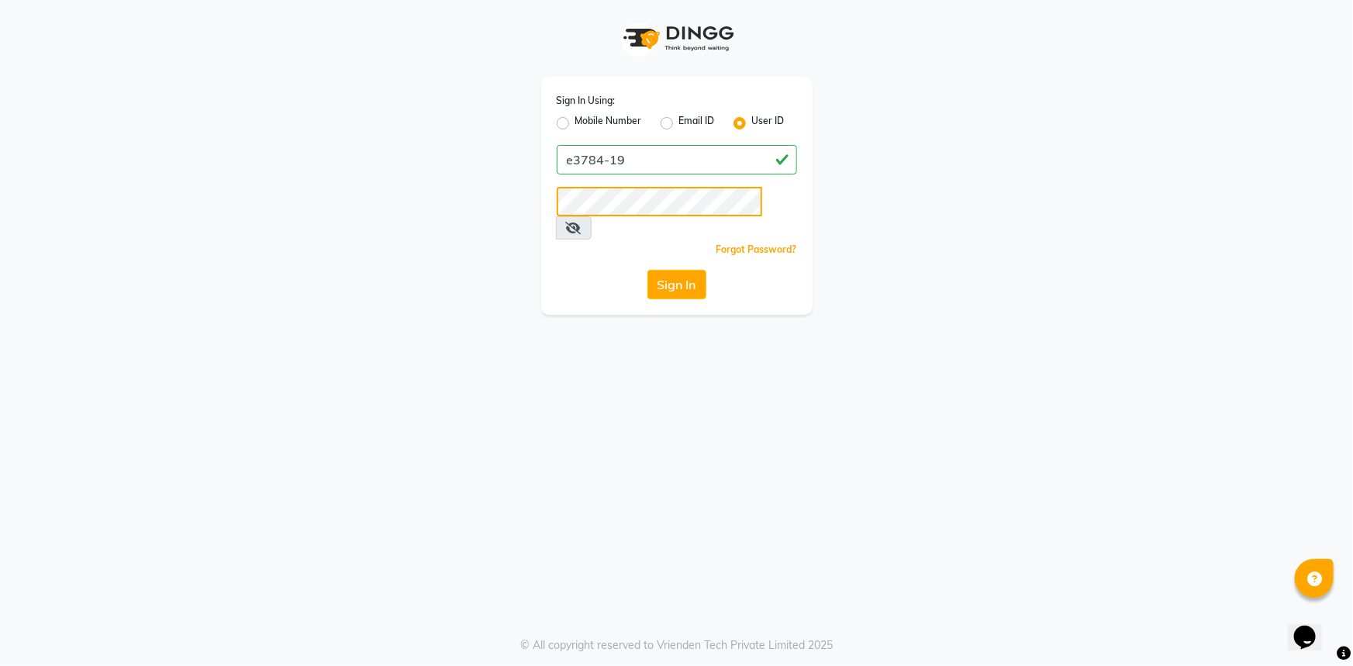
click at [520, 200] on div "Sign In Using: Mobile Number Email ID User ID e3784-19 Remember me Forgot Passw…" at bounding box center [677, 157] width 884 height 315
click at [648, 270] on button "Sign In" at bounding box center [677, 284] width 59 height 29
